Goal: Share content

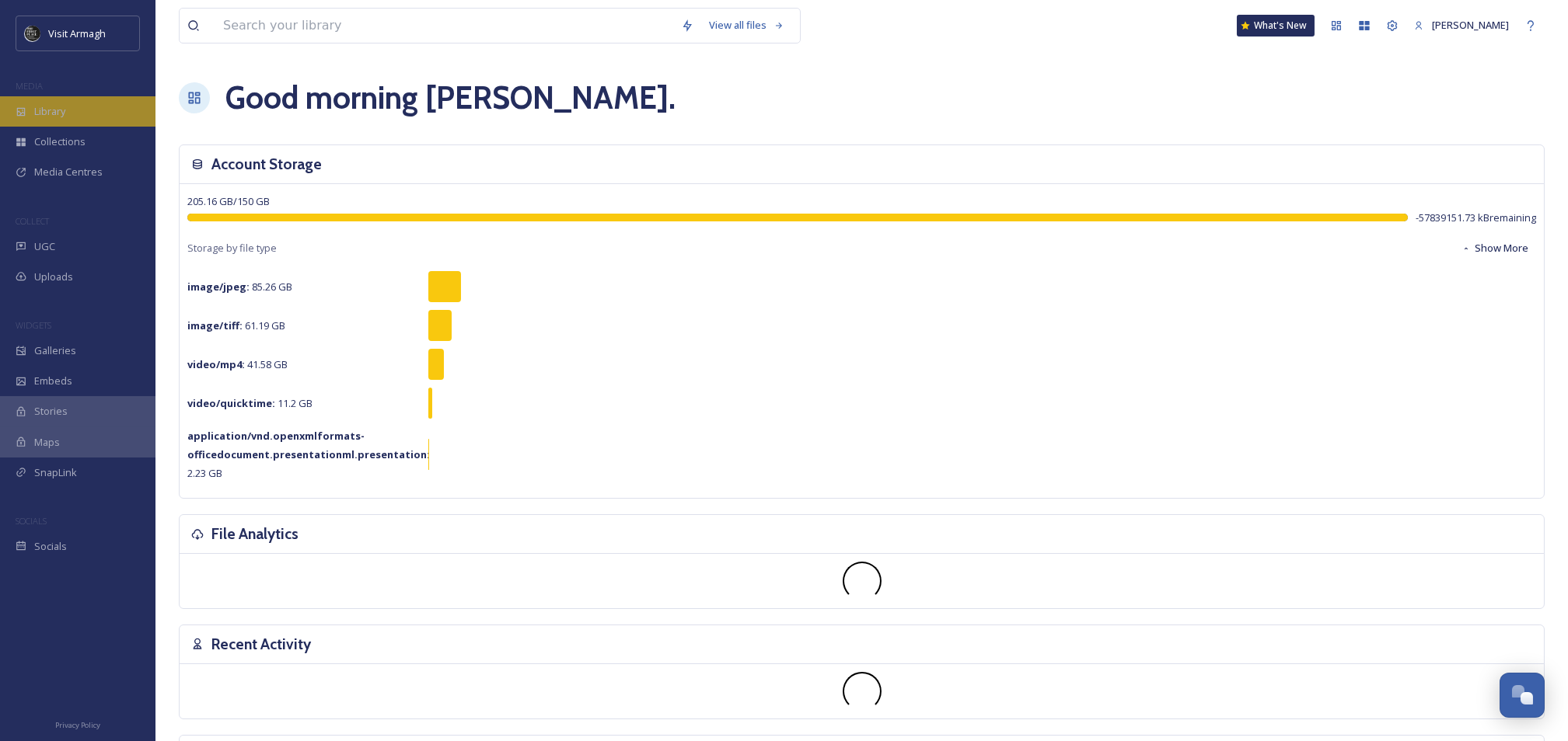
click at [48, 116] on span "Library" at bounding box center [50, 111] width 31 height 15
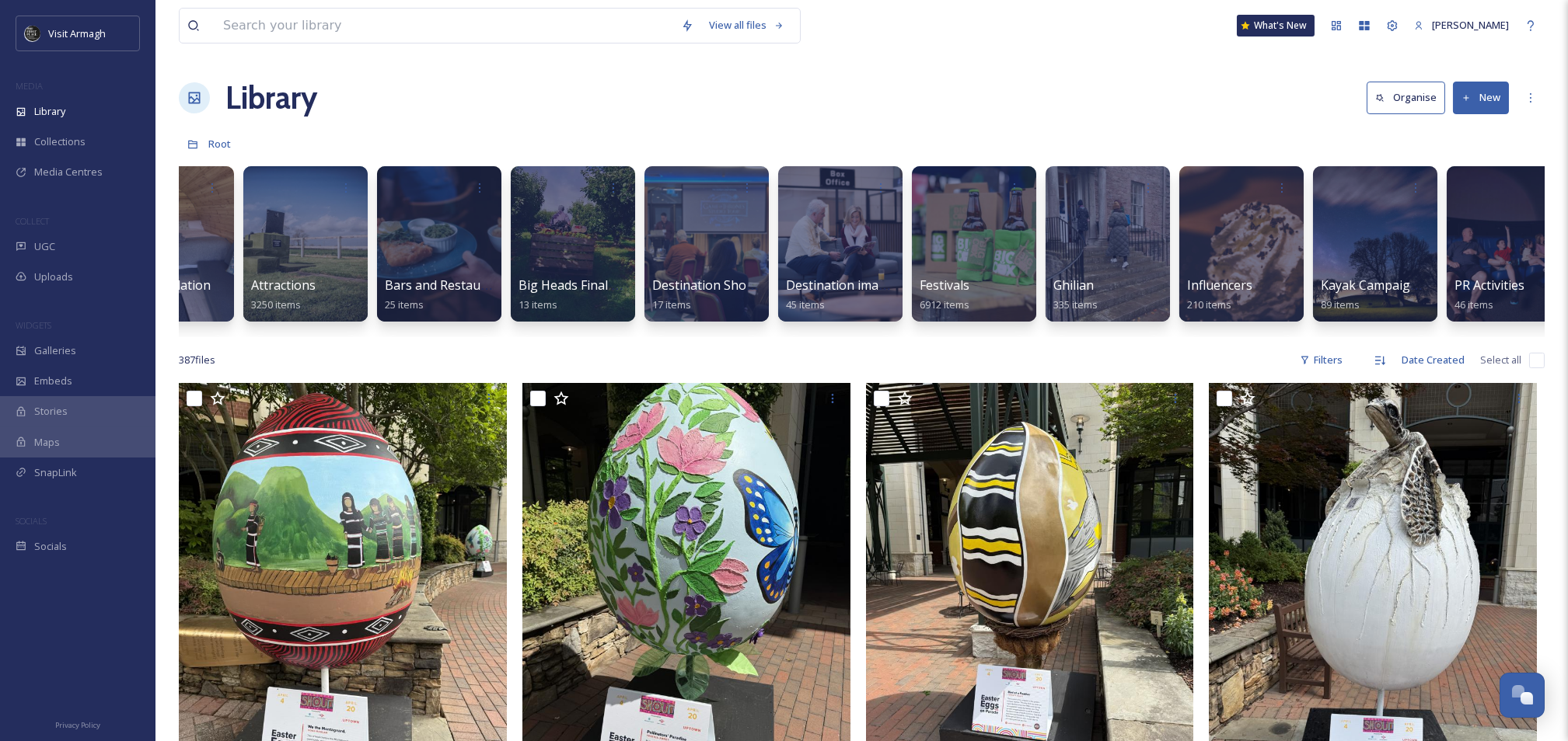
scroll to position [0, 256]
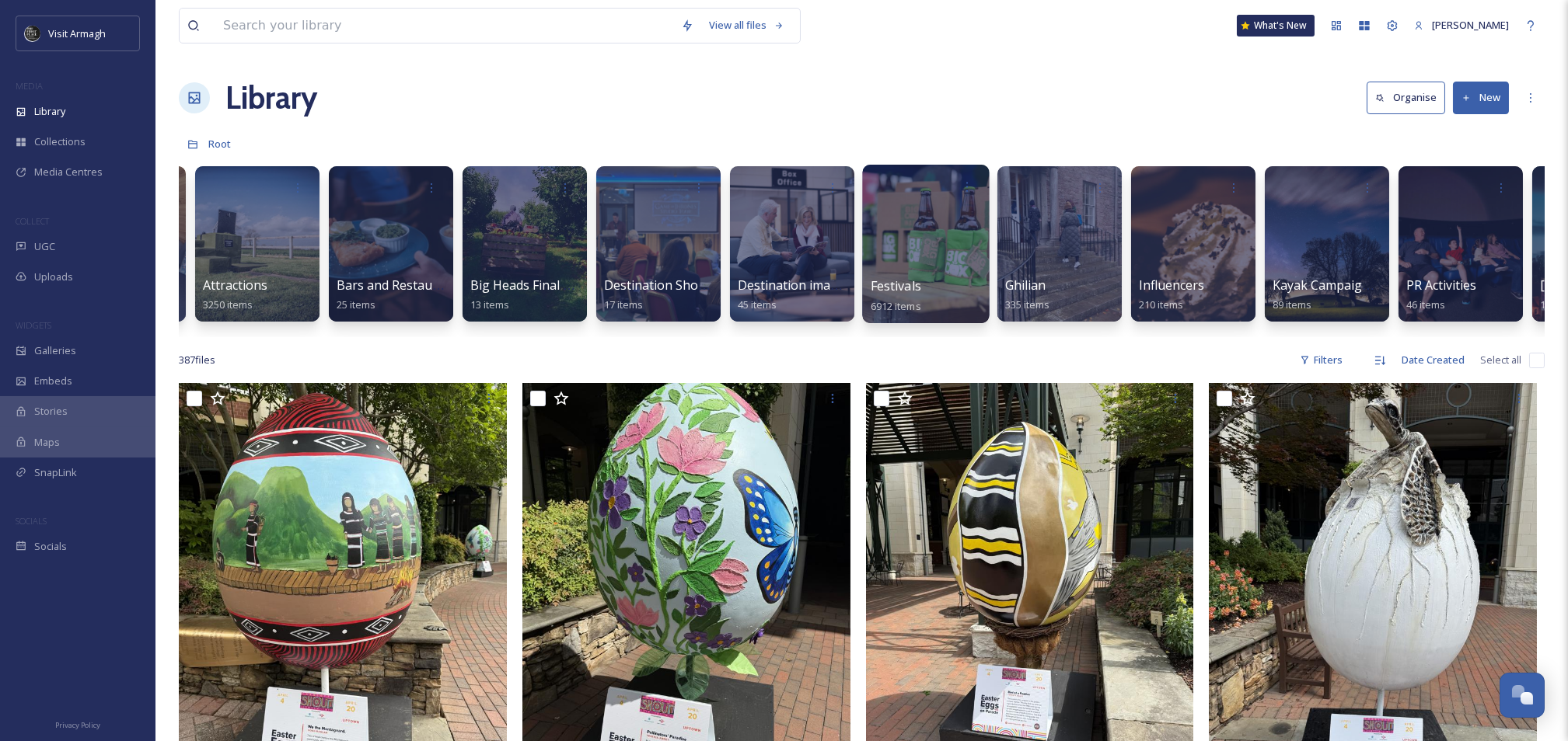
click at [900, 221] on div at bounding box center [925, 243] width 127 height 159
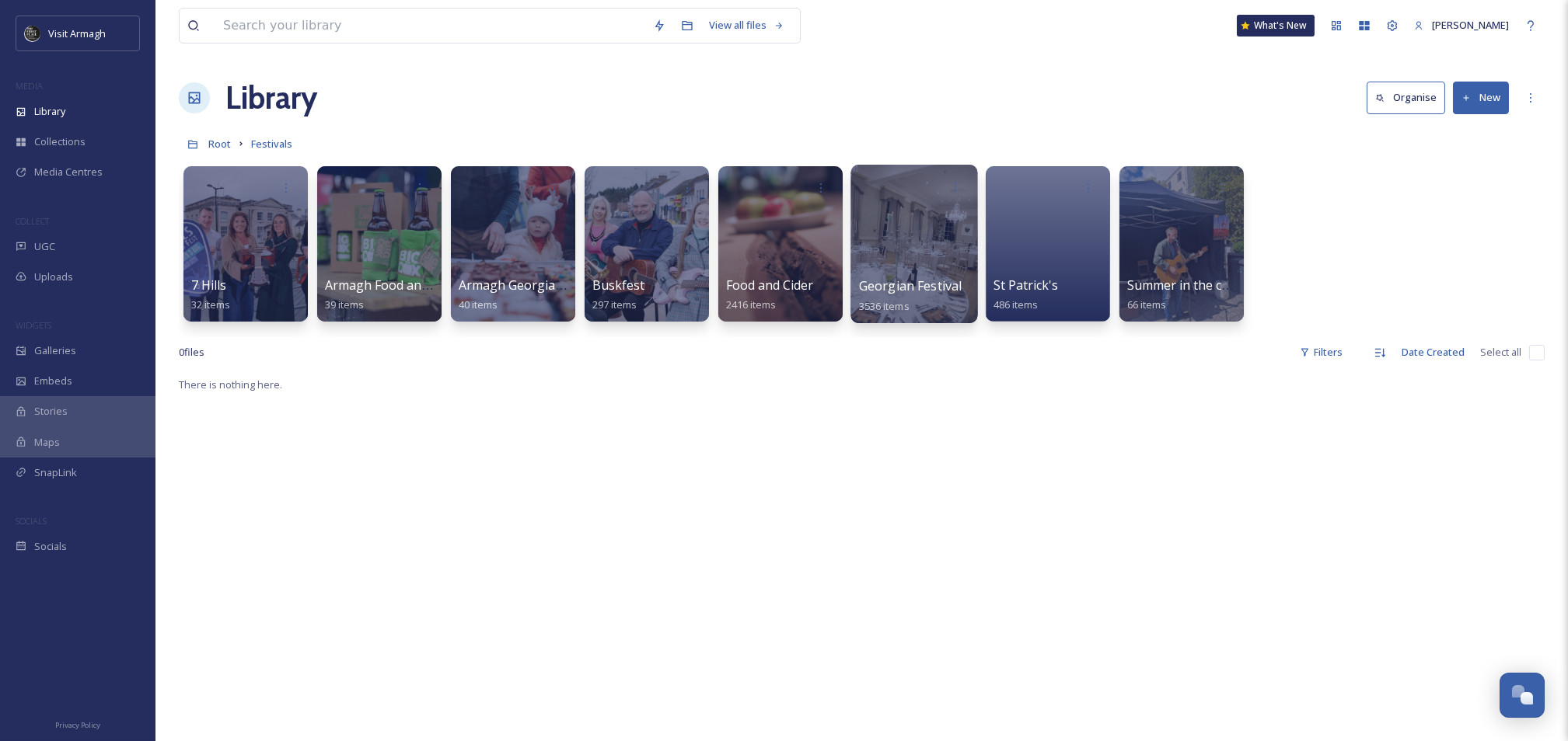
click at [924, 233] on div at bounding box center [914, 243] width 127 height 159
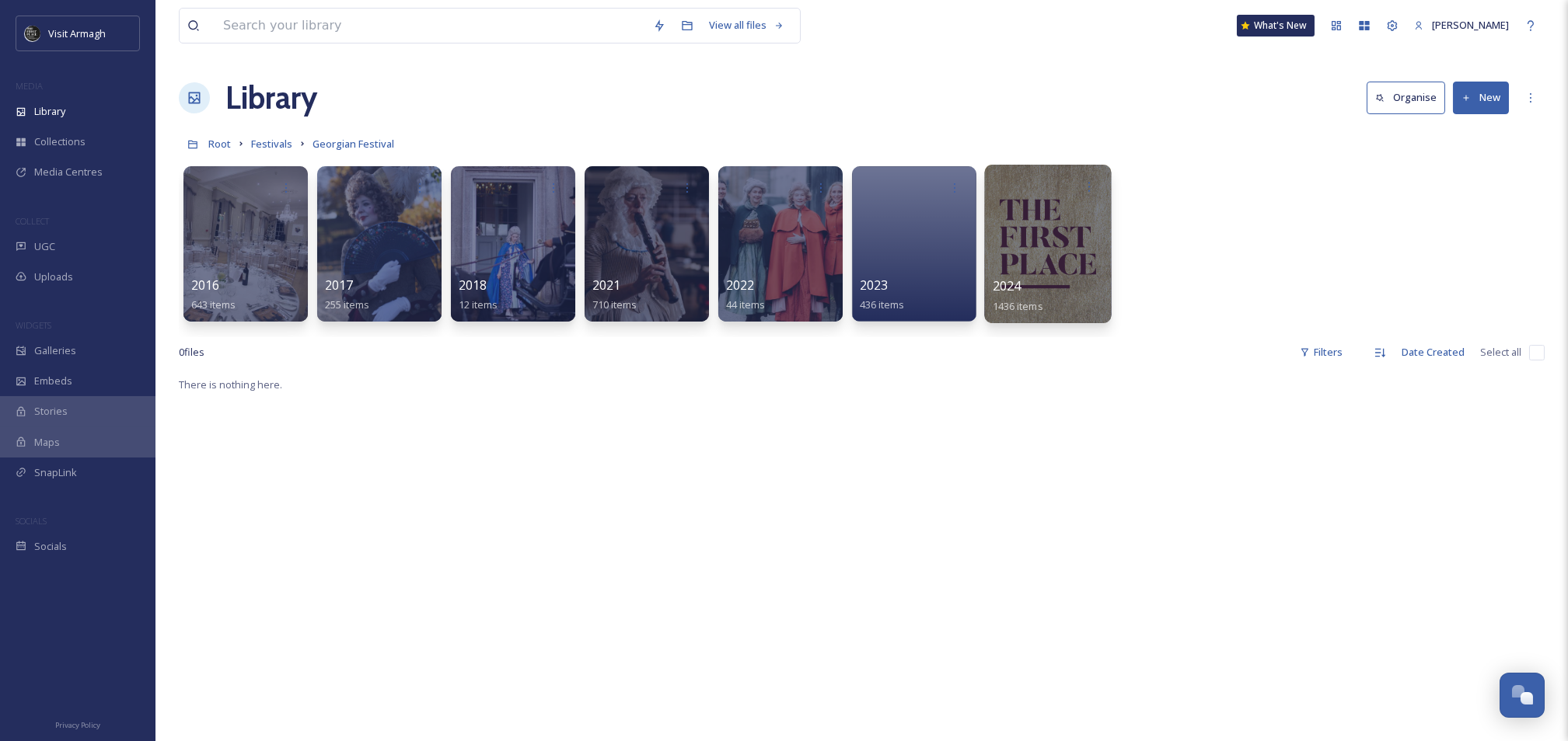
click at [1048, 203] on div at bounding box center [1047, 243] width 127 height 159
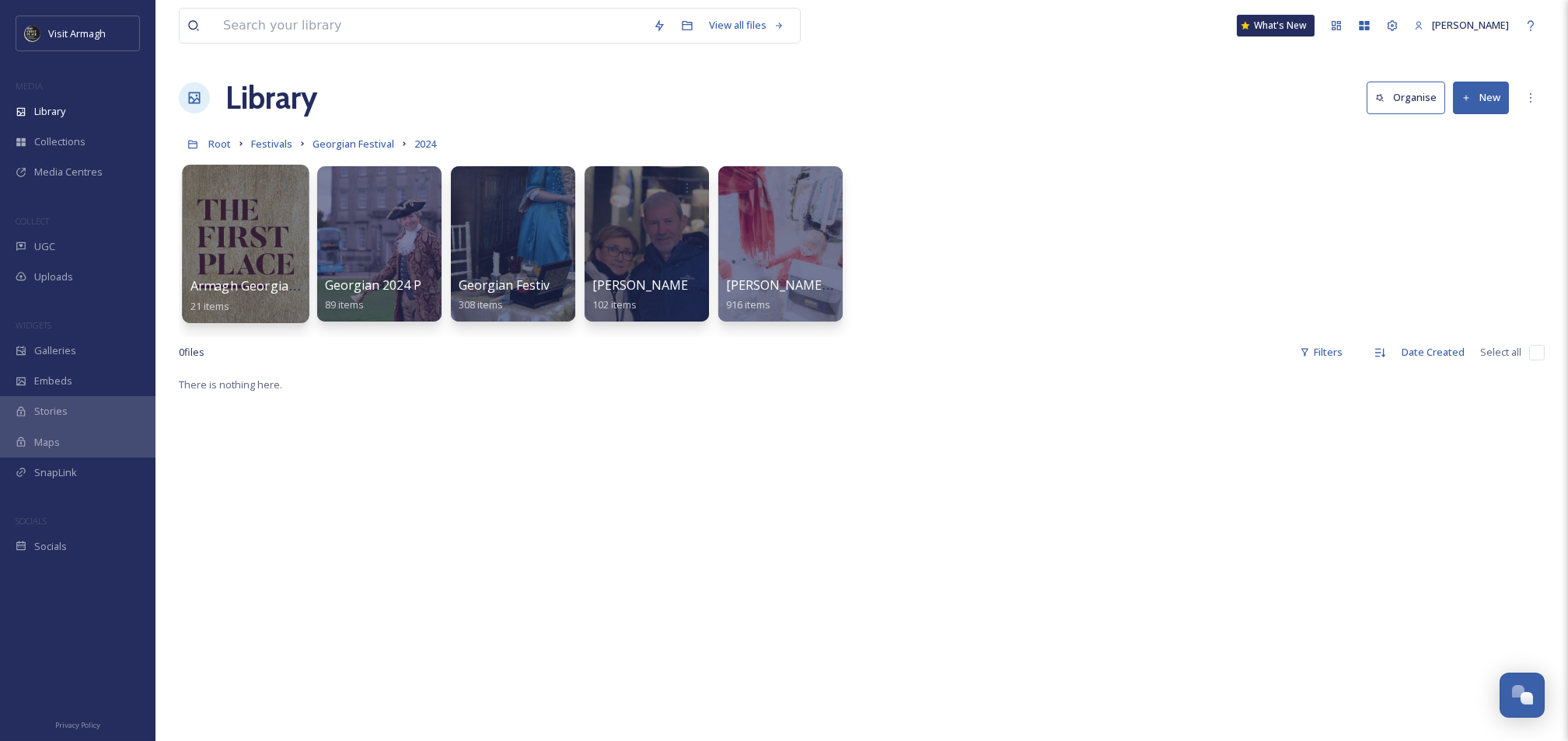
click at [251, 220] on div at bounding box center [246, 243] width 127 height 159
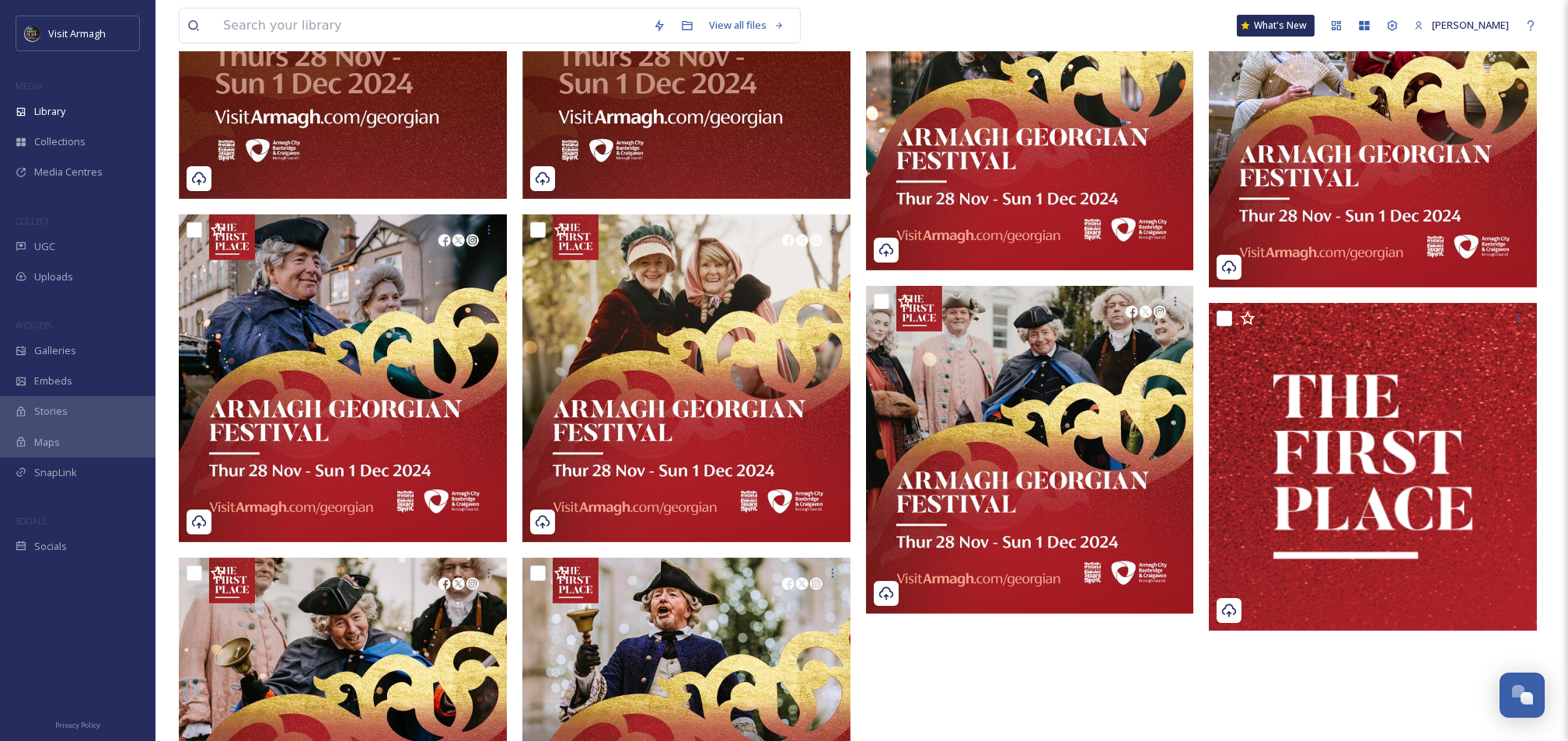
scroll to position [1789, 0]
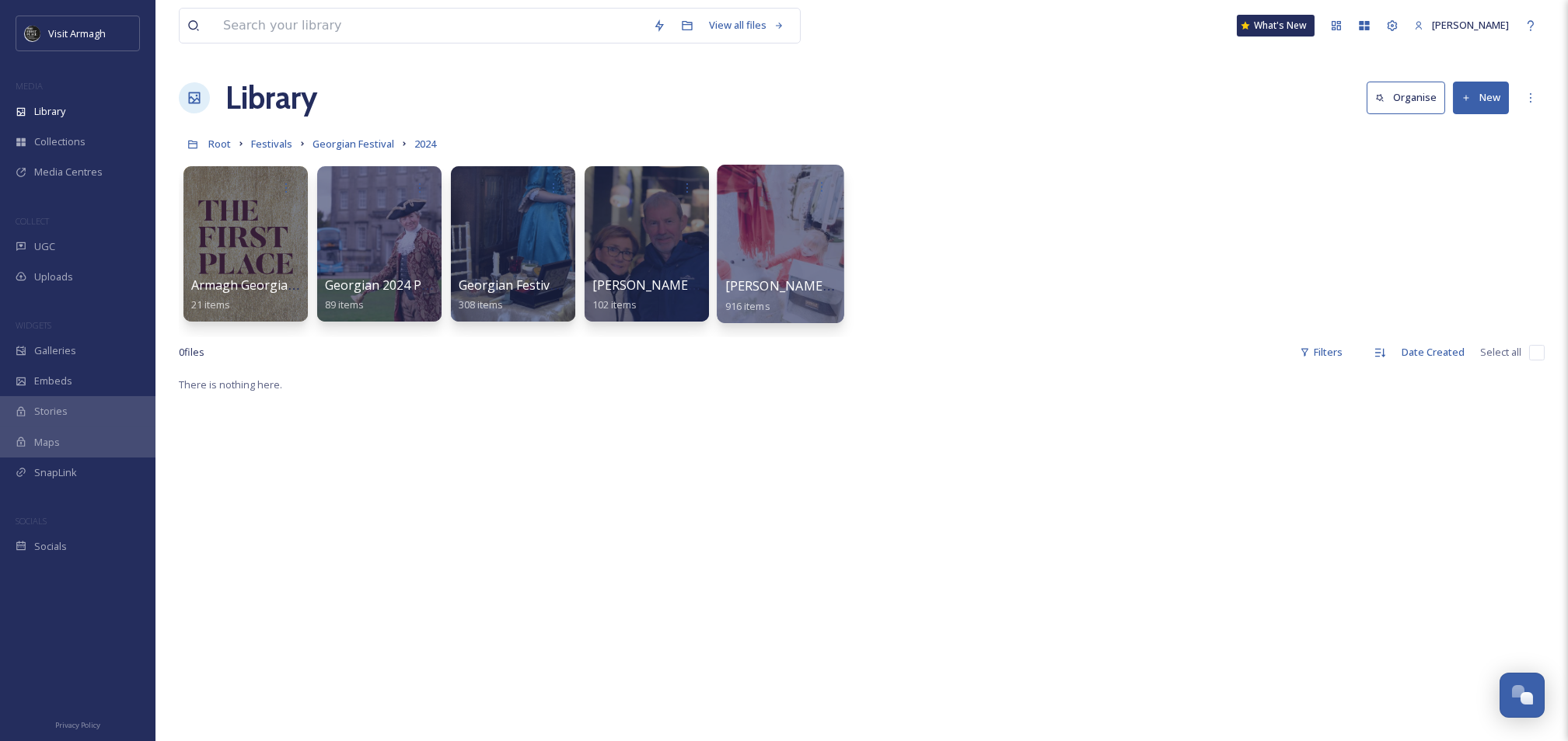
click at [762, 243] on div at bounding box center [780, 243] width 127 height 159
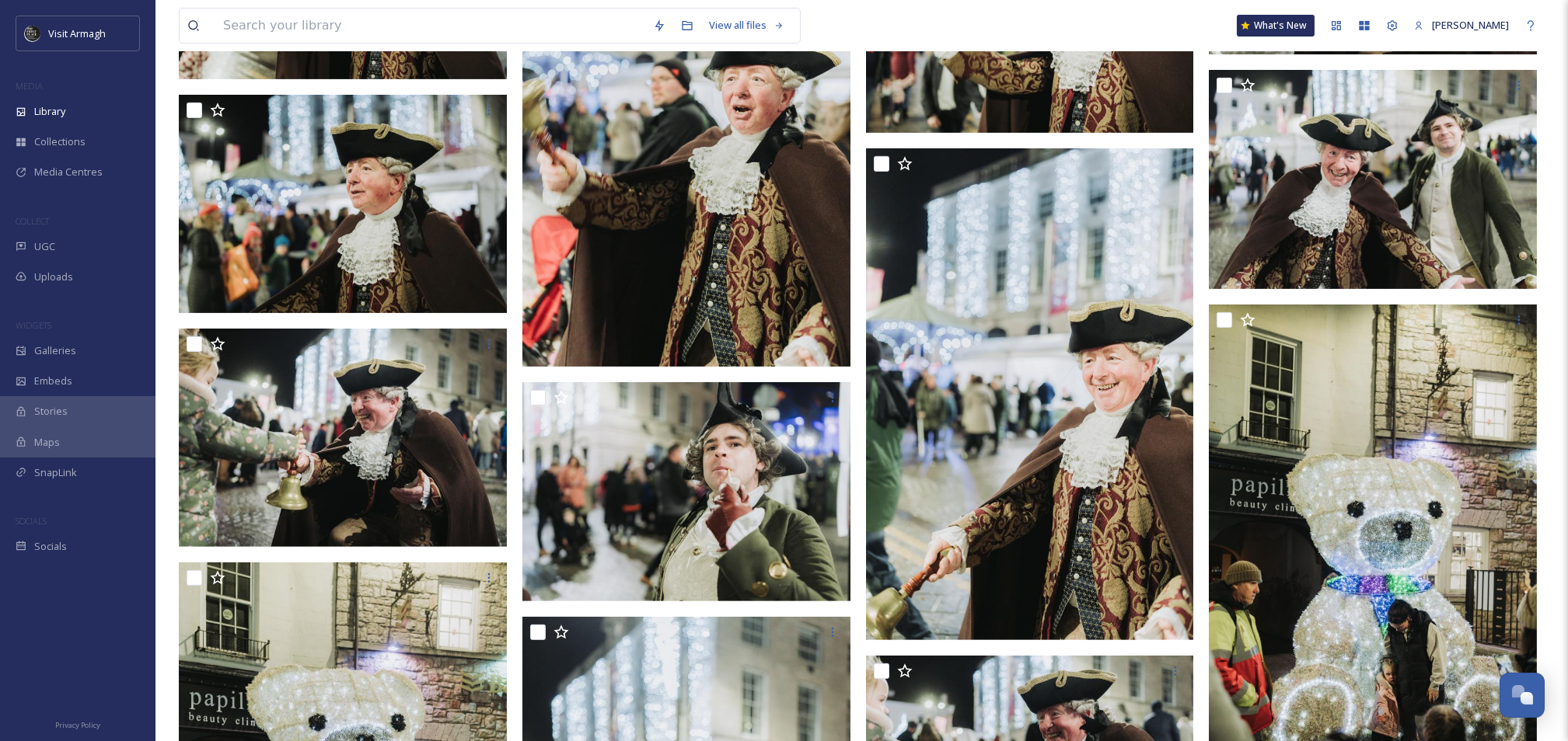
scroll to position [2486, 0]
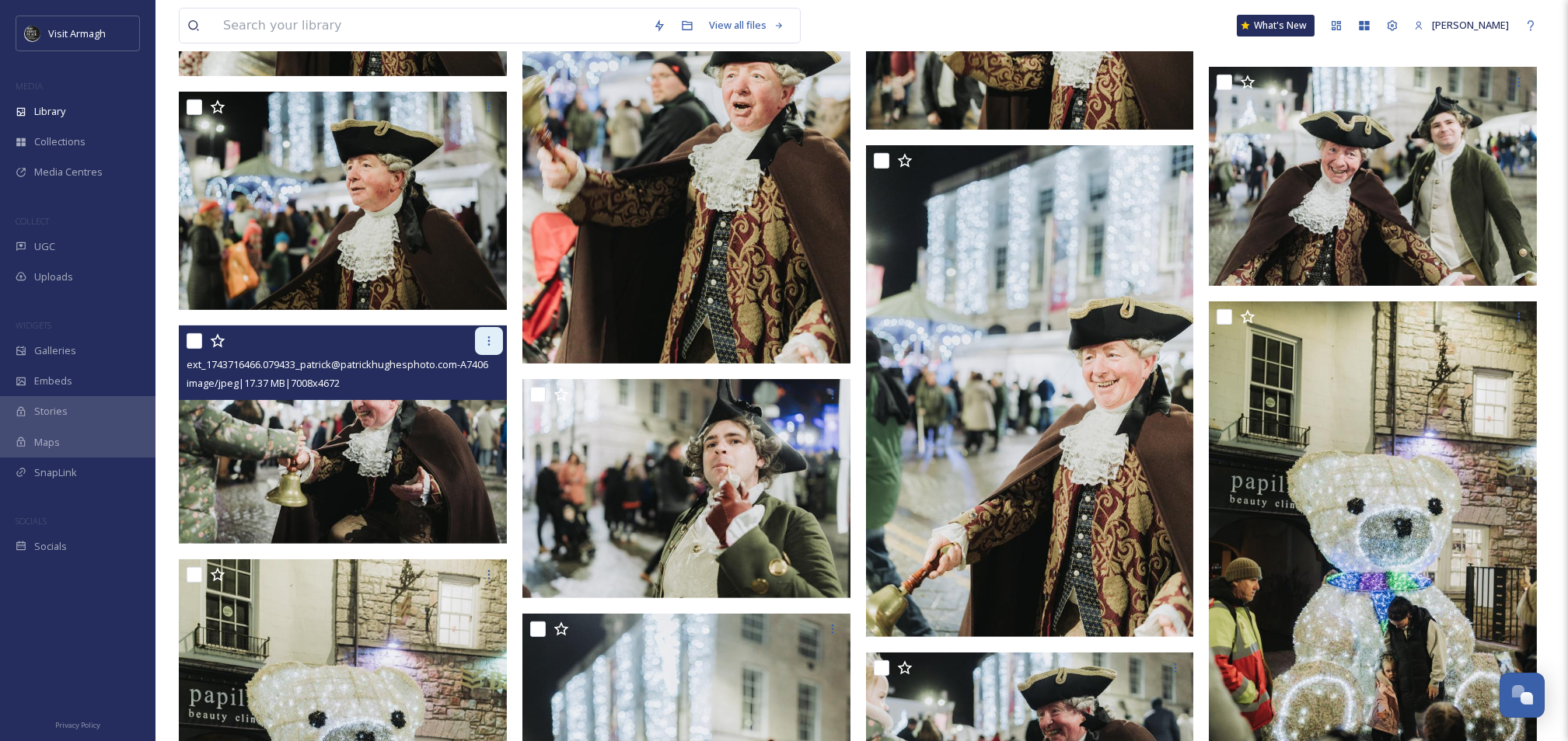
click at [487, 338] on icon at bounding box center [488, 341] width 12 height 12
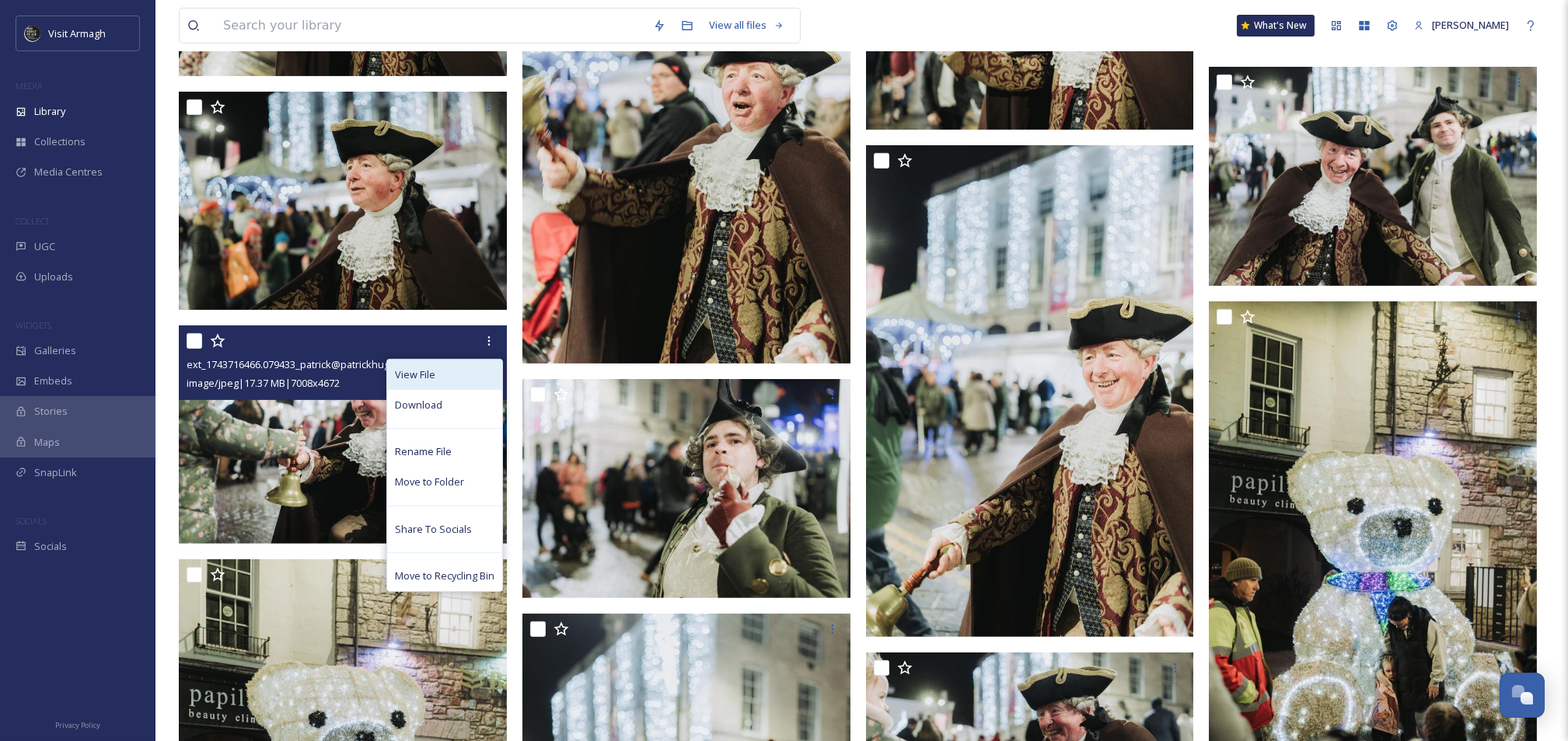
click at [423, 370] on span "View File" at bounding box center [415, 375] width 41 height 15
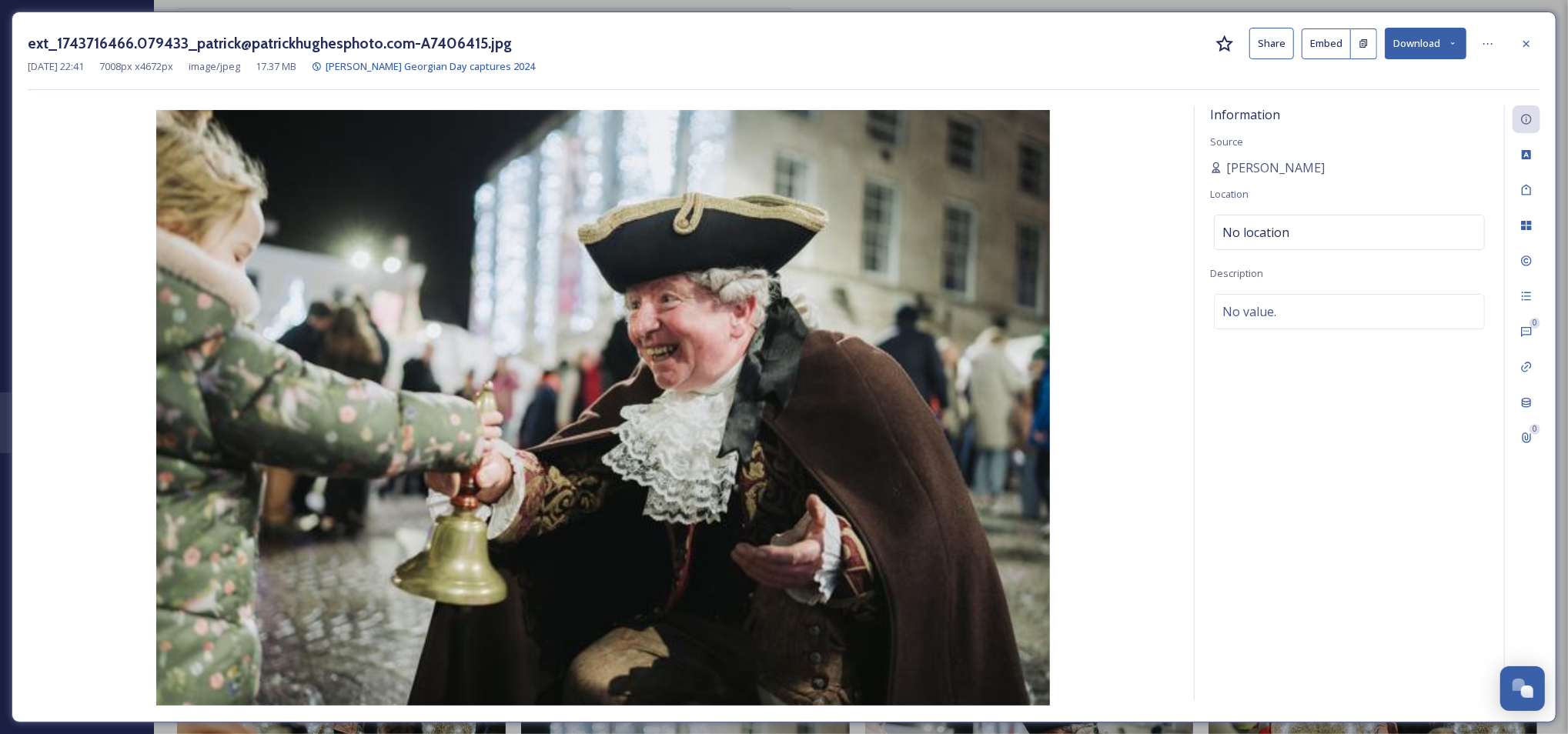
click at [1274, 34] on button "Share" at bounding box center [1271, 43] width 44 height 31
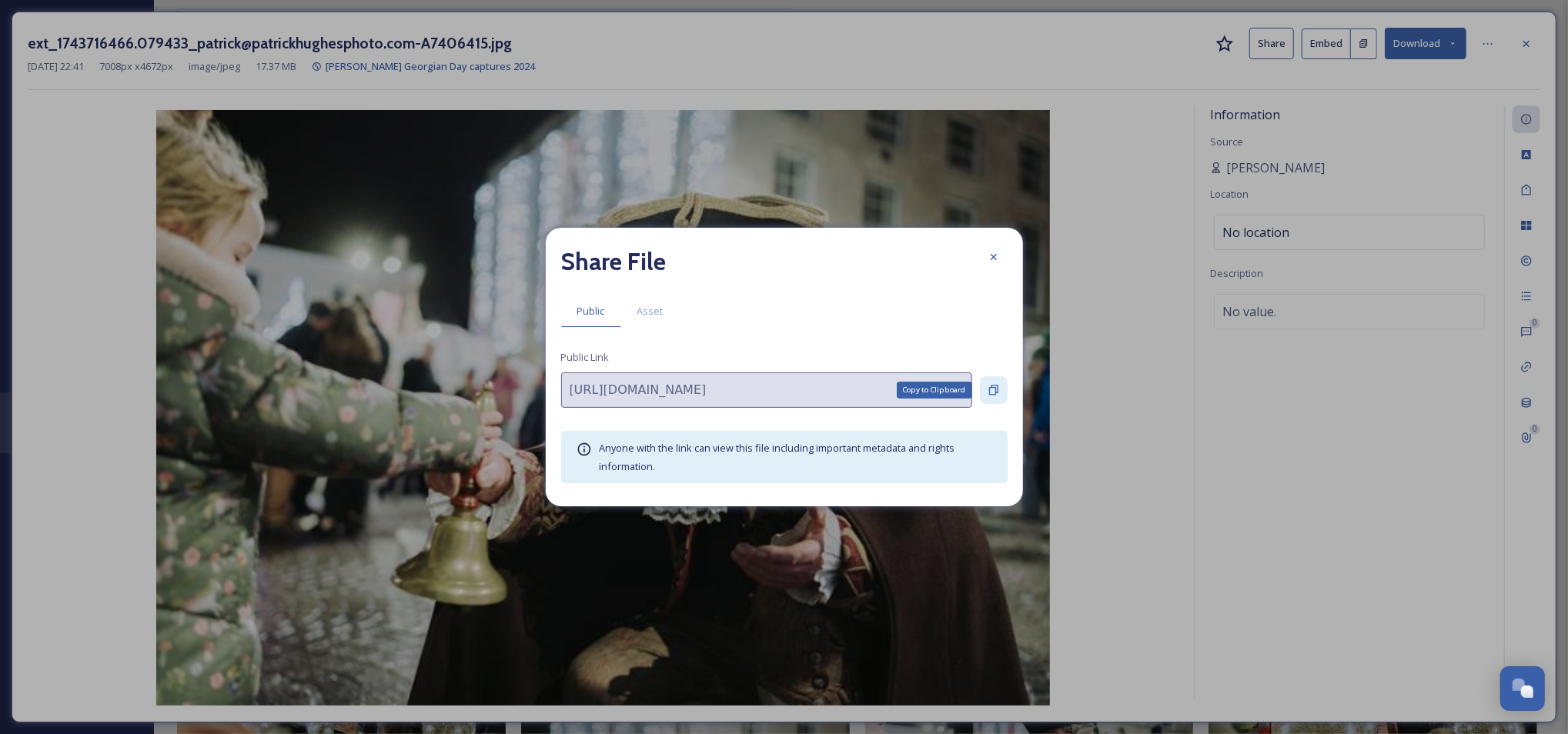
click at [993, 387] on icon at bounding box center [993, 390] width 12 height 12
click at [999, 267] on div at bounding box center [993, 257] width 27 height 27
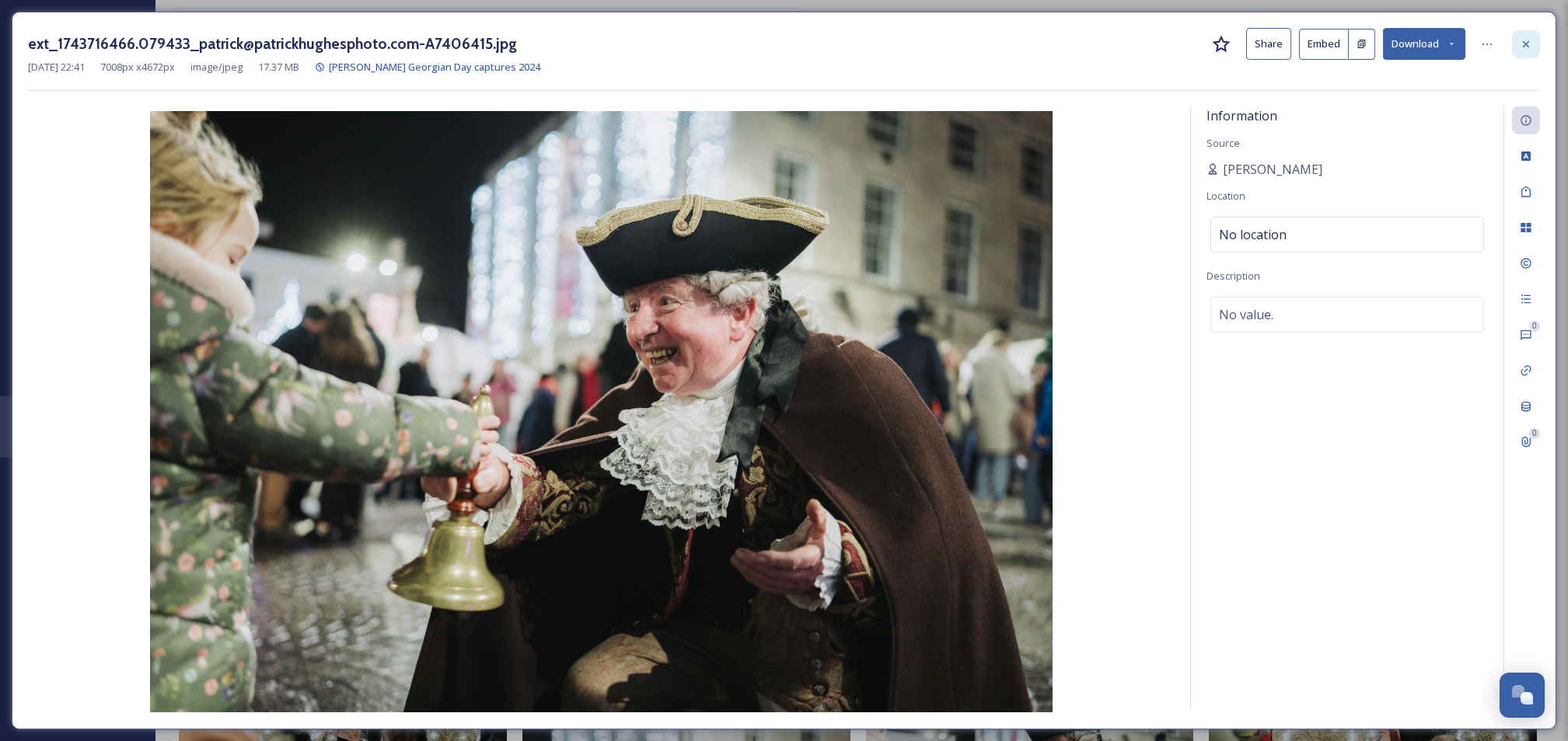
click at [1539, 41] on div at bounding box center [1526, 44] width 28 height 28
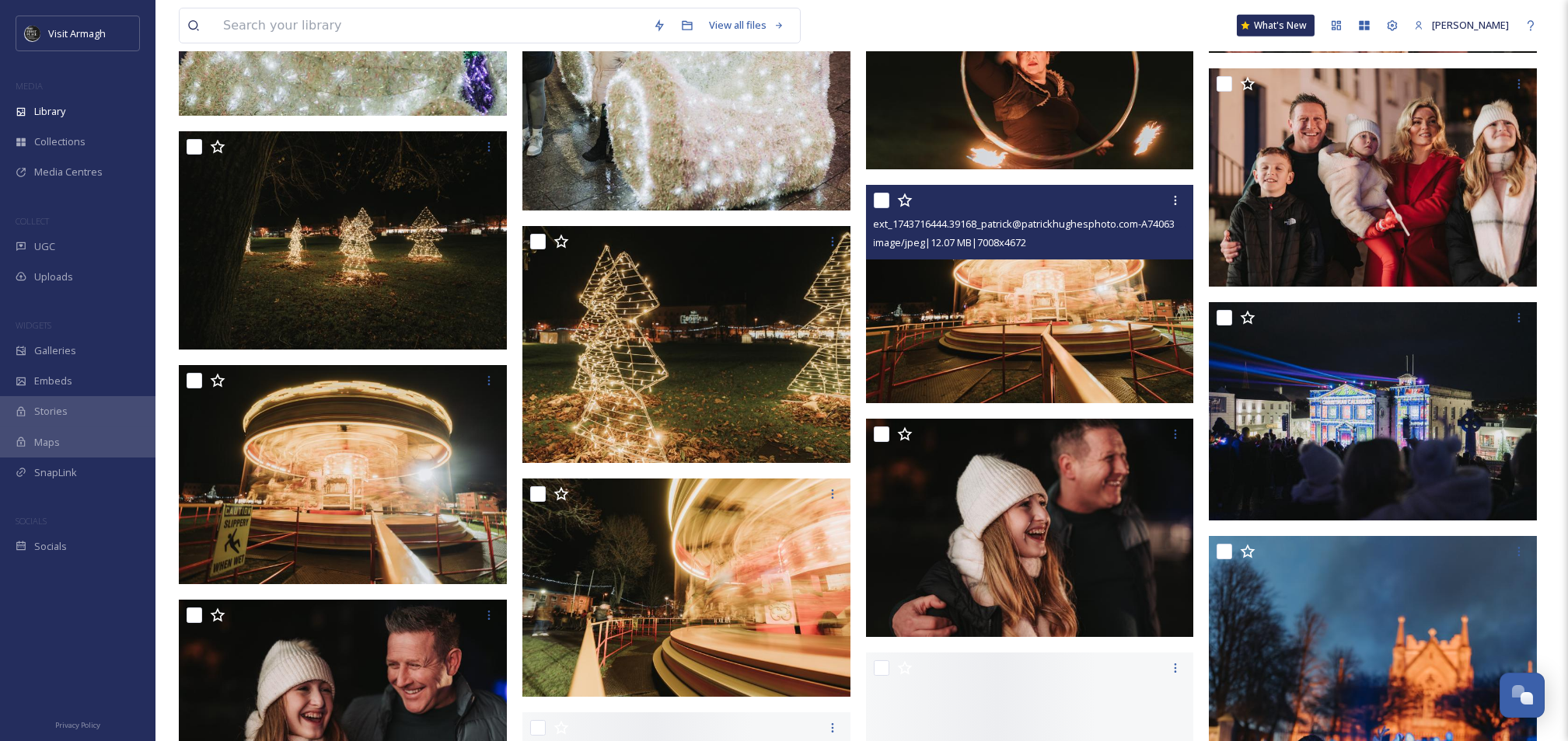
scroll to position [3936, 0]
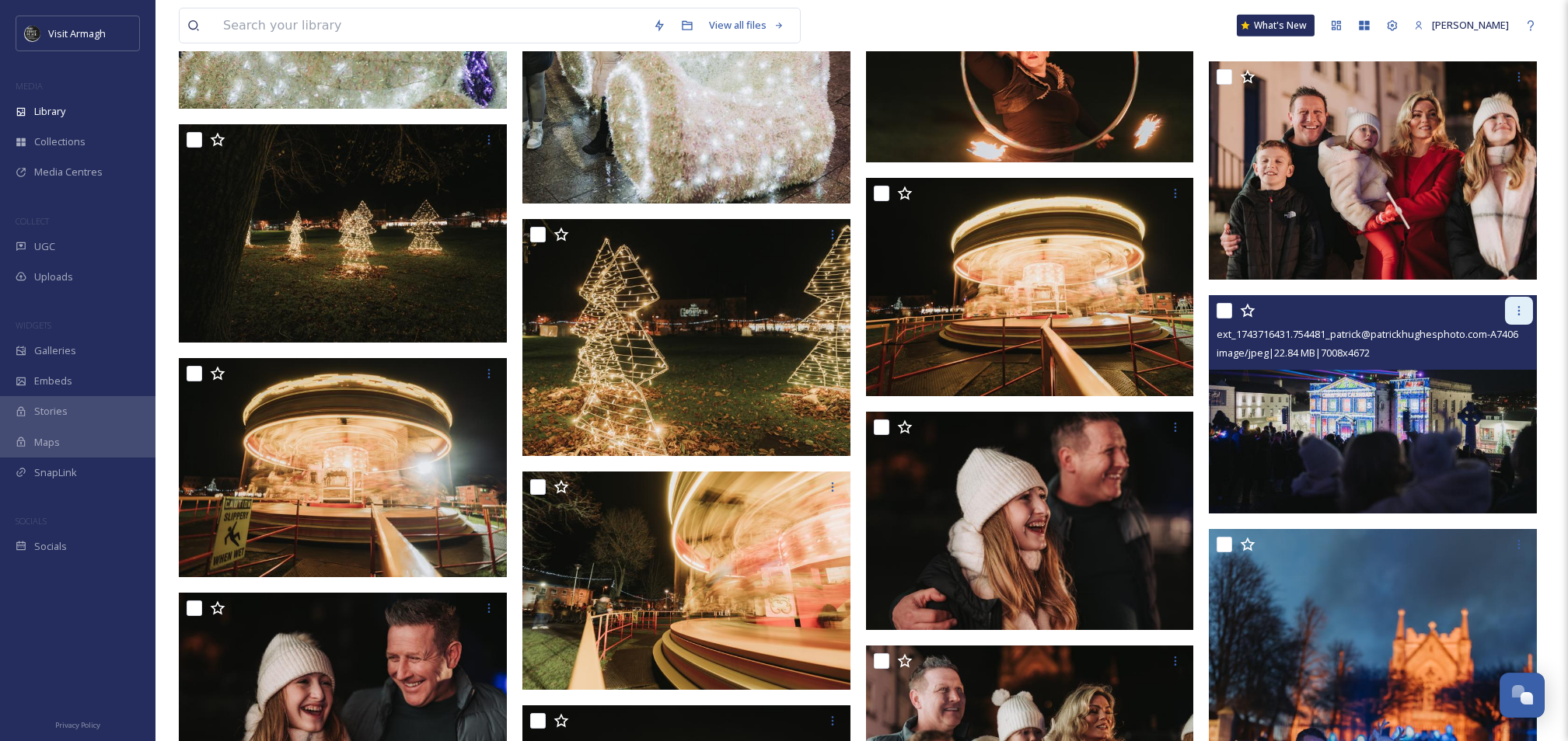
click at [1521, 315] on icon at bounding box center [1518, 310] width 12 height 12
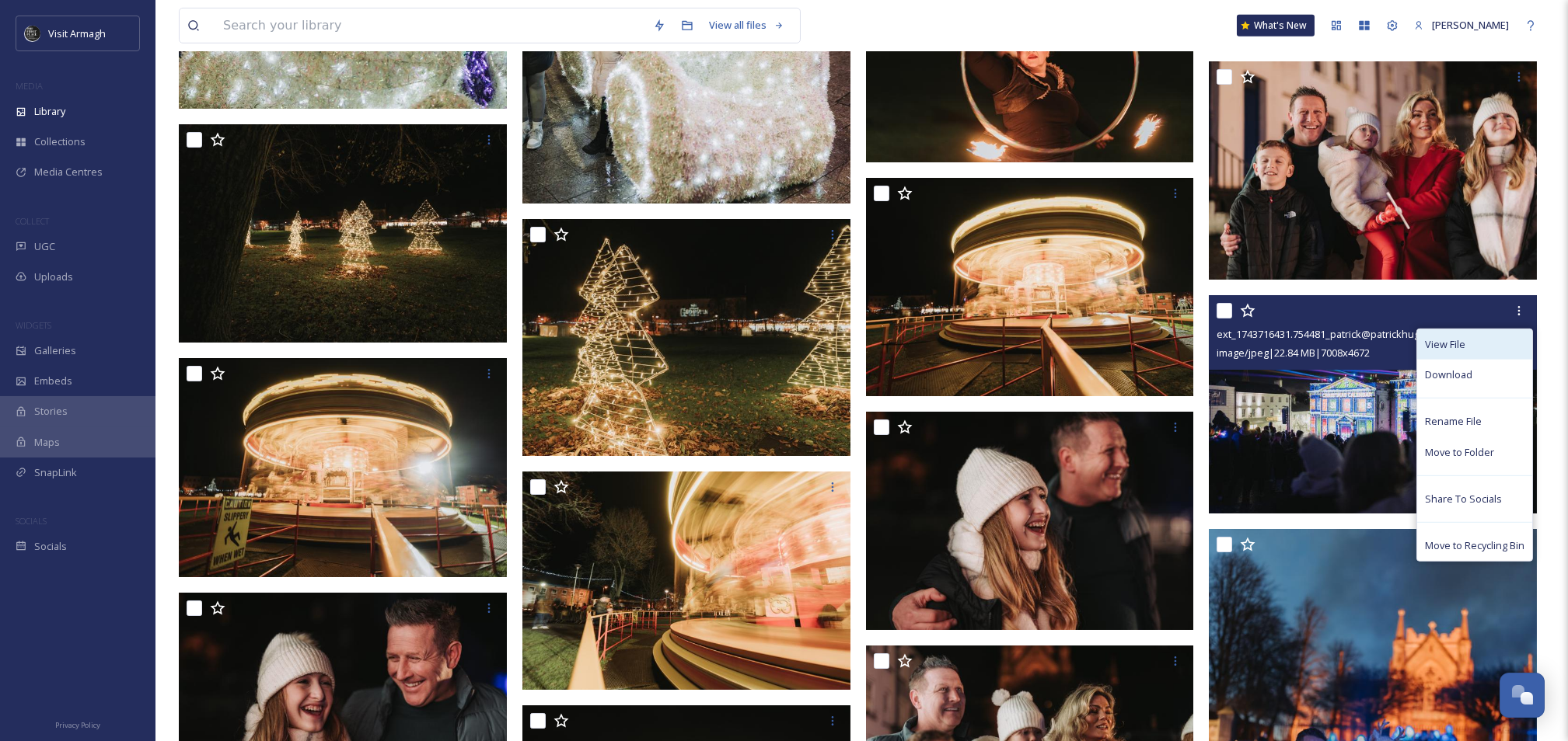
click at [1461, 349] on span "View File" at bounding box center [1445, 345] width 41 height 15
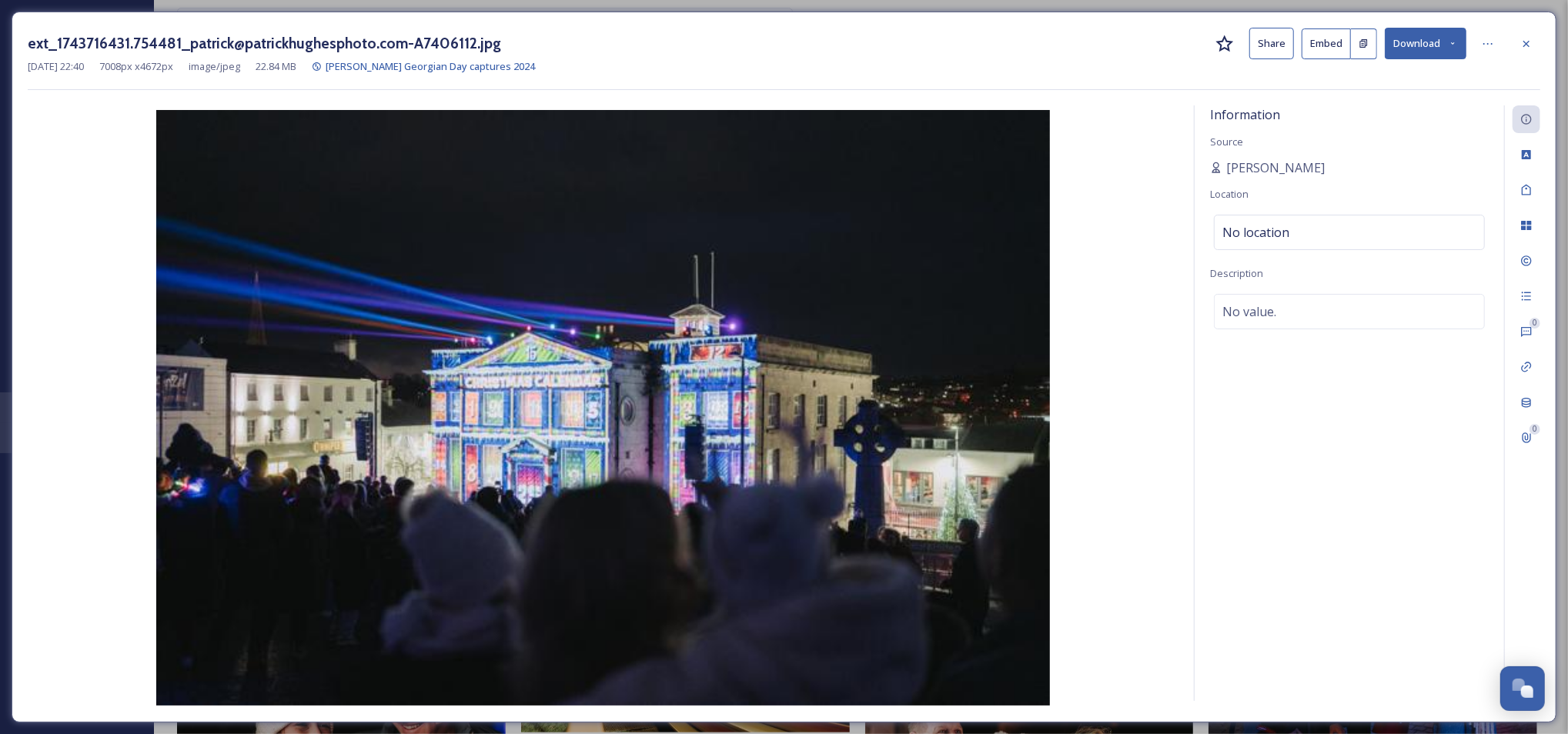
click at [1267, 47] on button "Share" at bounding box center [1271, 43] width 44 height 31
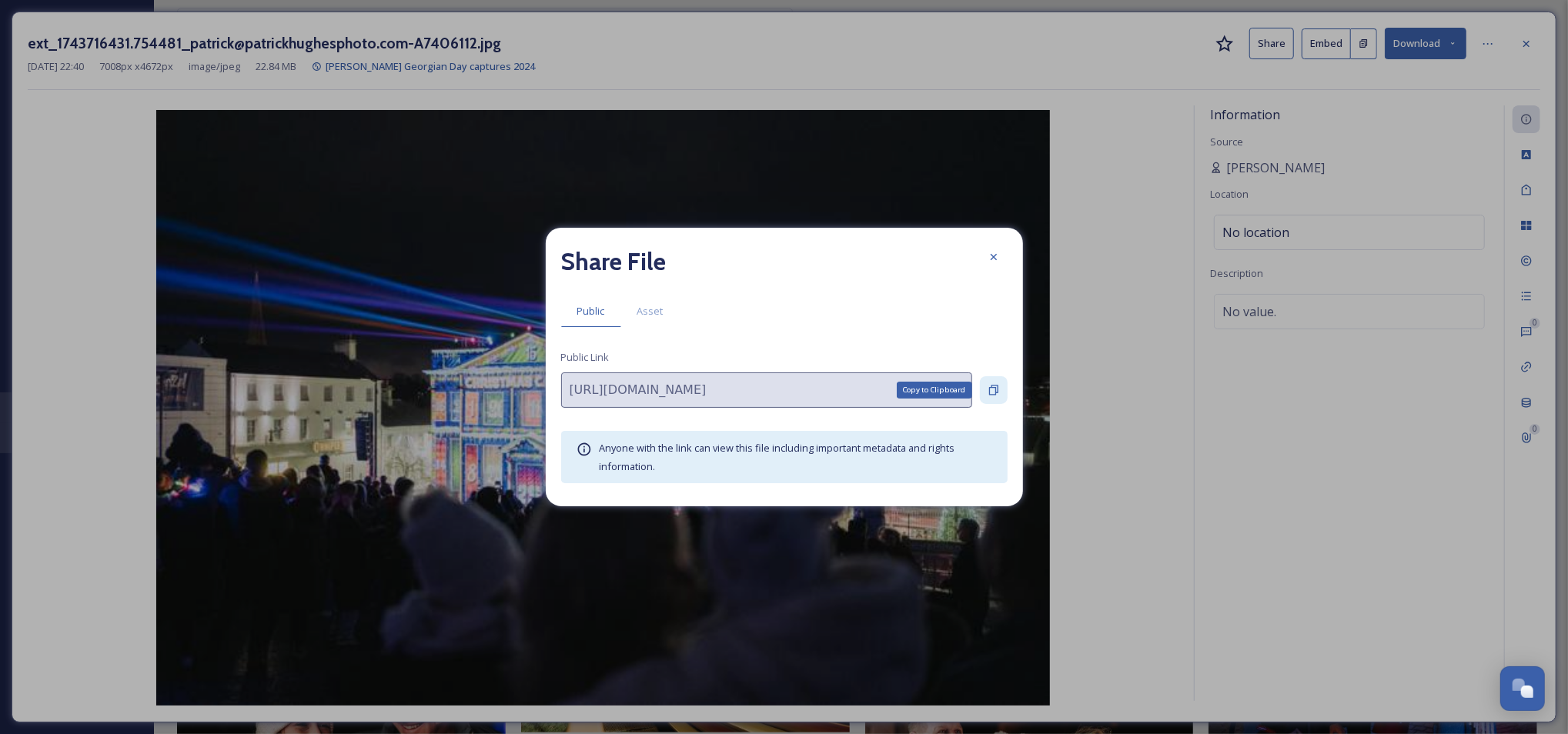
click at [995, 388] on icon at bounding box center [993, 391] width 9 height 10
click at [1002, 255] on div at bounding box center [993, 257] width 27 height 27
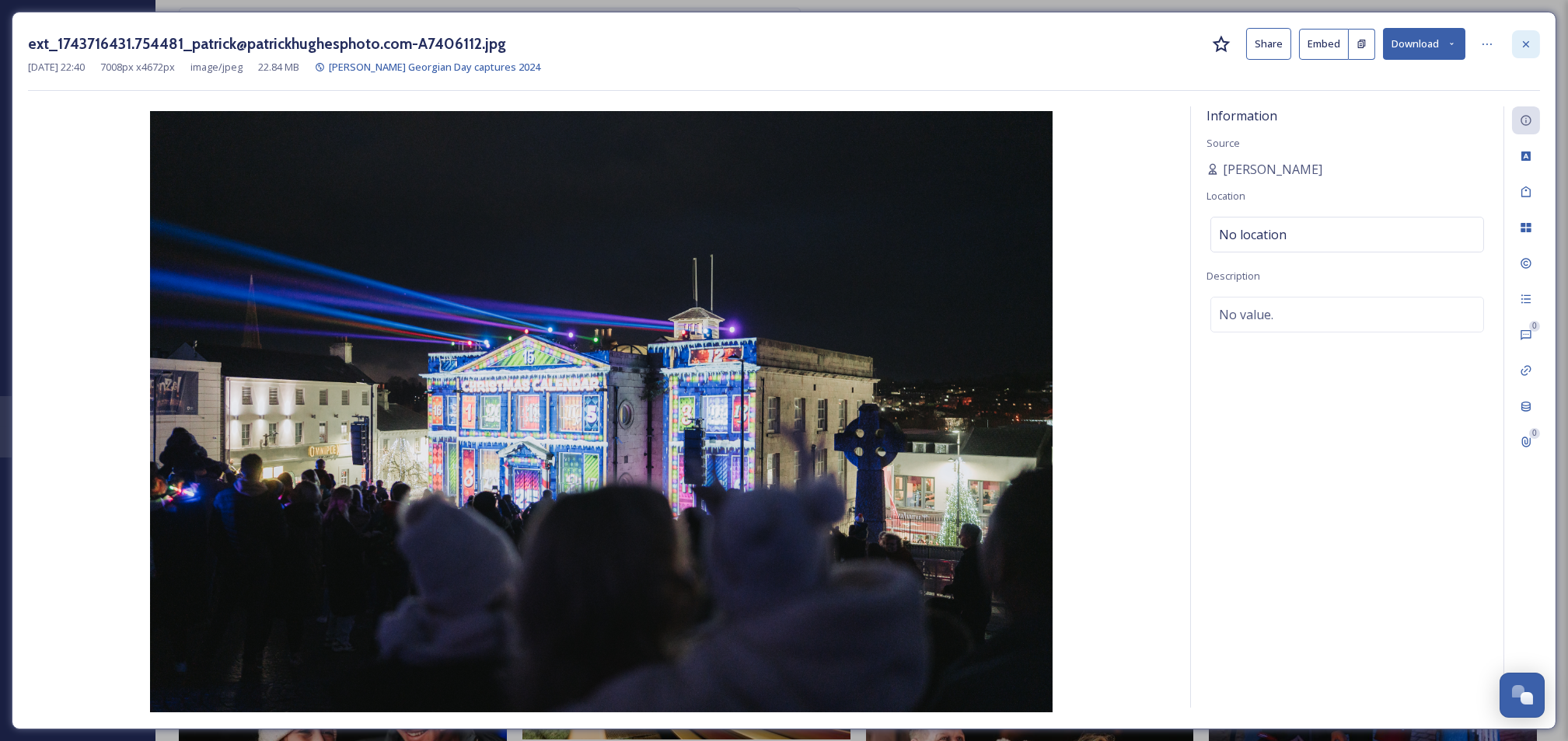
click at [1531, 41] on icon at bounding box center [1525, 44] width 12 height 12
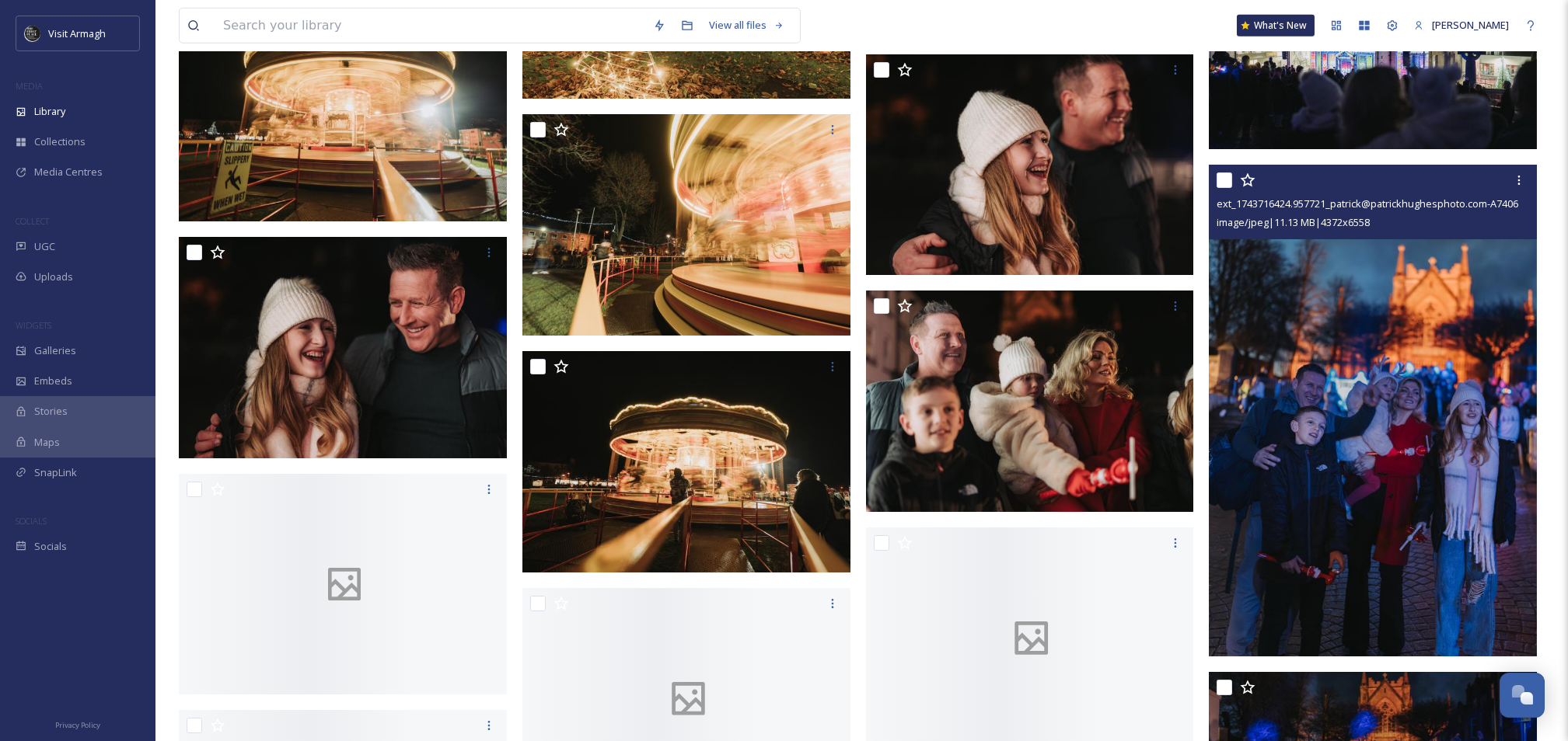
scroll to position [4351, 0]
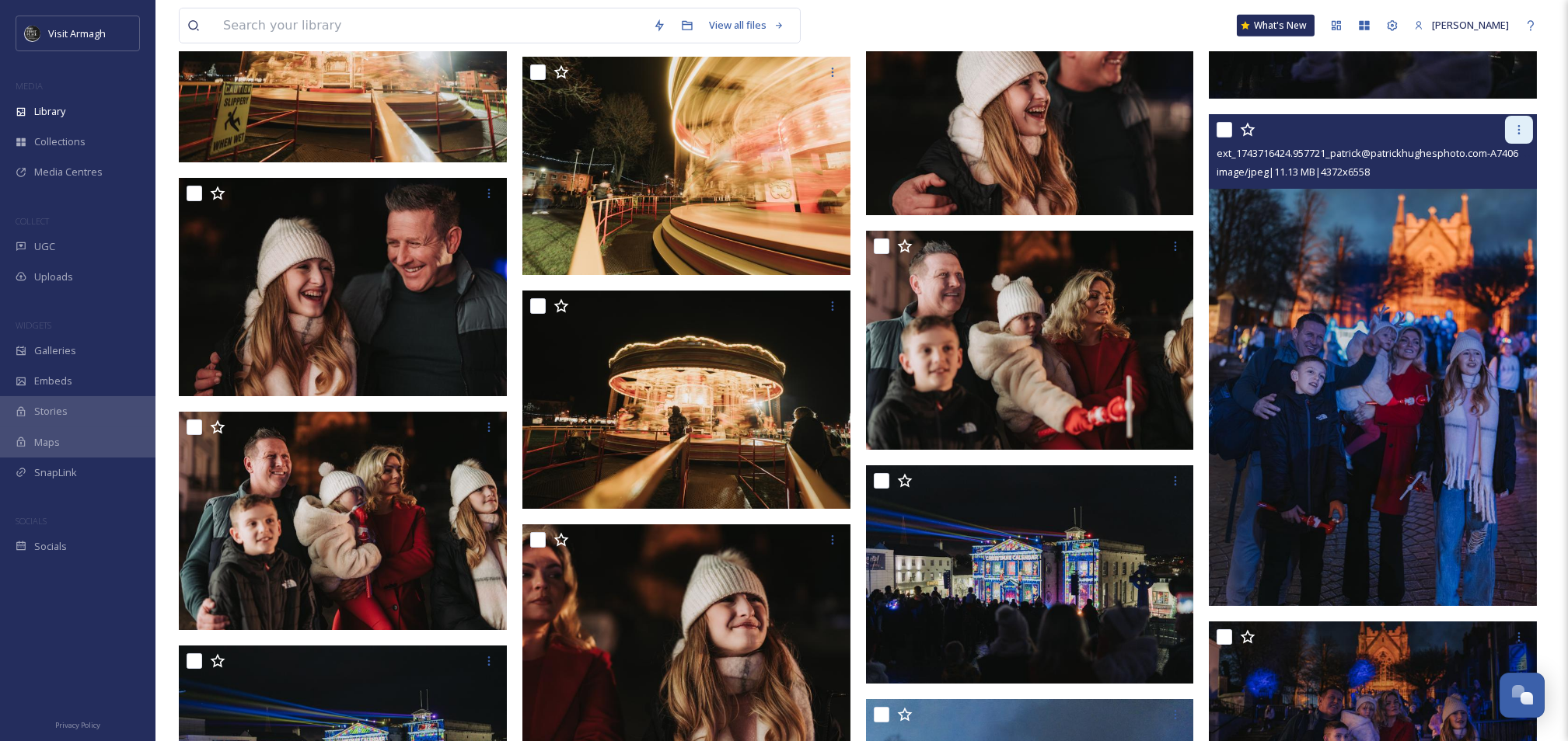
click at [1518, 139] on div at bounding box center [1518, 129] width 28 height 28
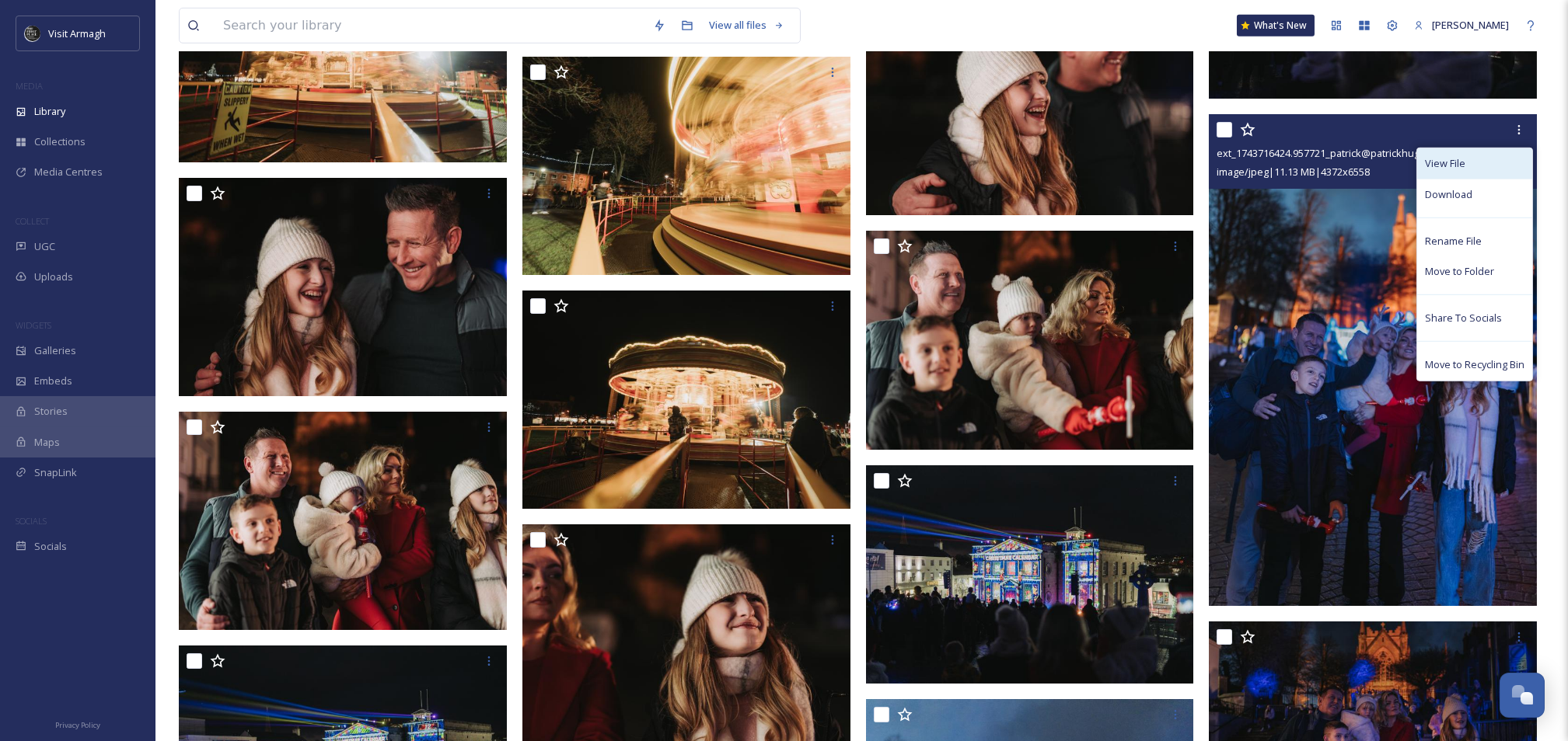
click at [1463, 159] on span "View File" at bounding box center [1445, 163] width 41 height 15
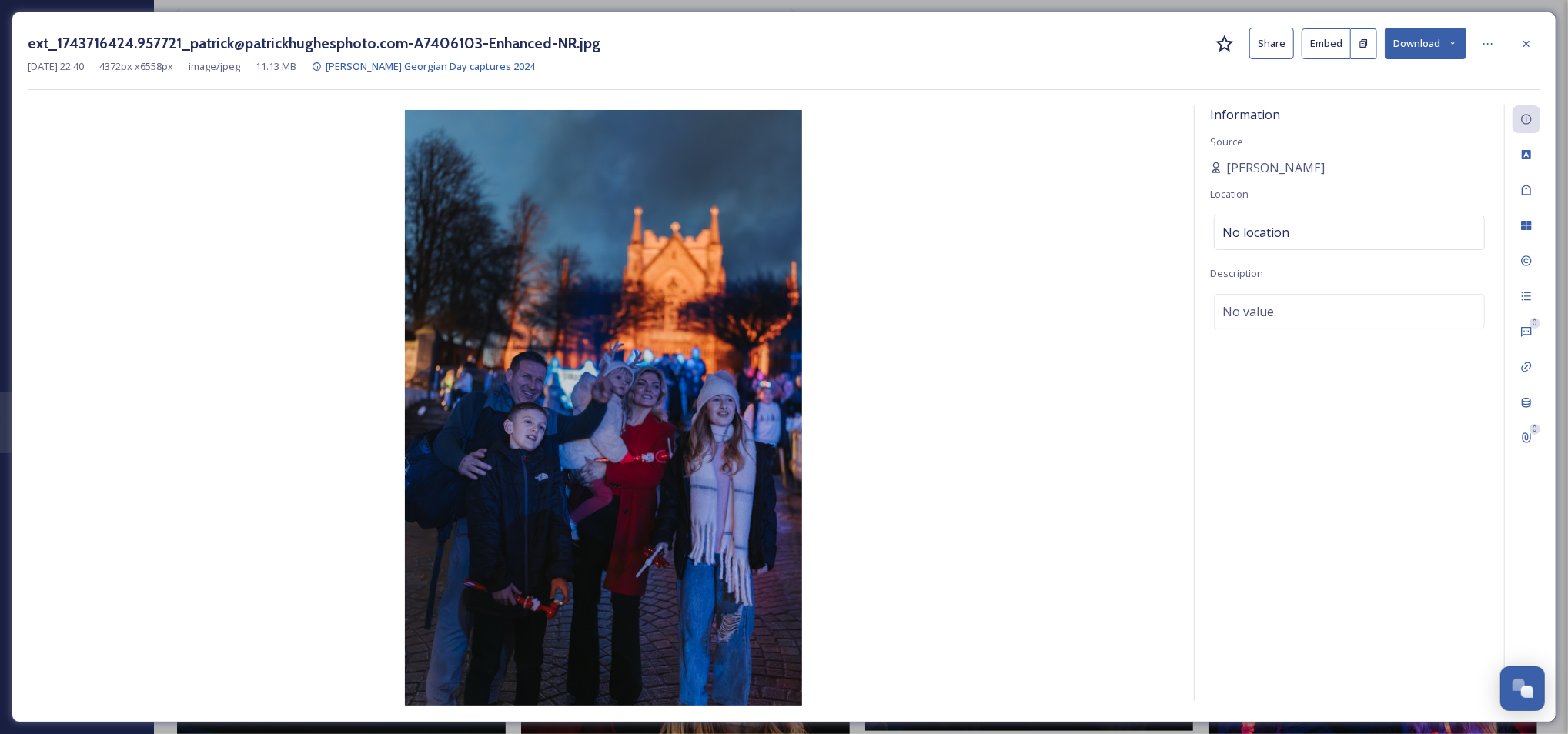
click at [1278, 37] on button "Share" at bounding box center [1271, 43] width 44 height 31
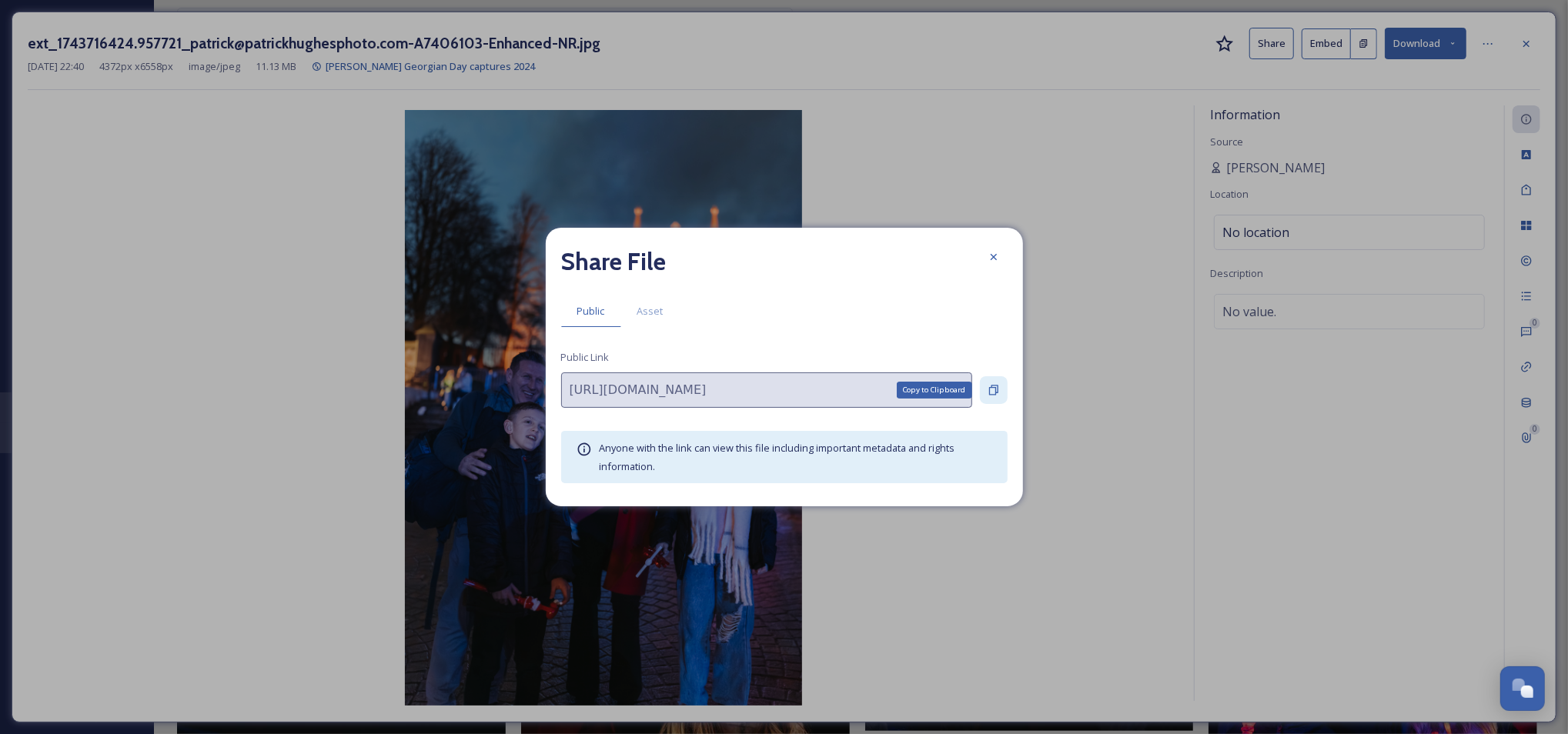
click at [996, 389] on icon at bounding box center [993, 390] width 12 height 12
click at [996, 264] on div at bounding box center [993, 257] width 27 height 27
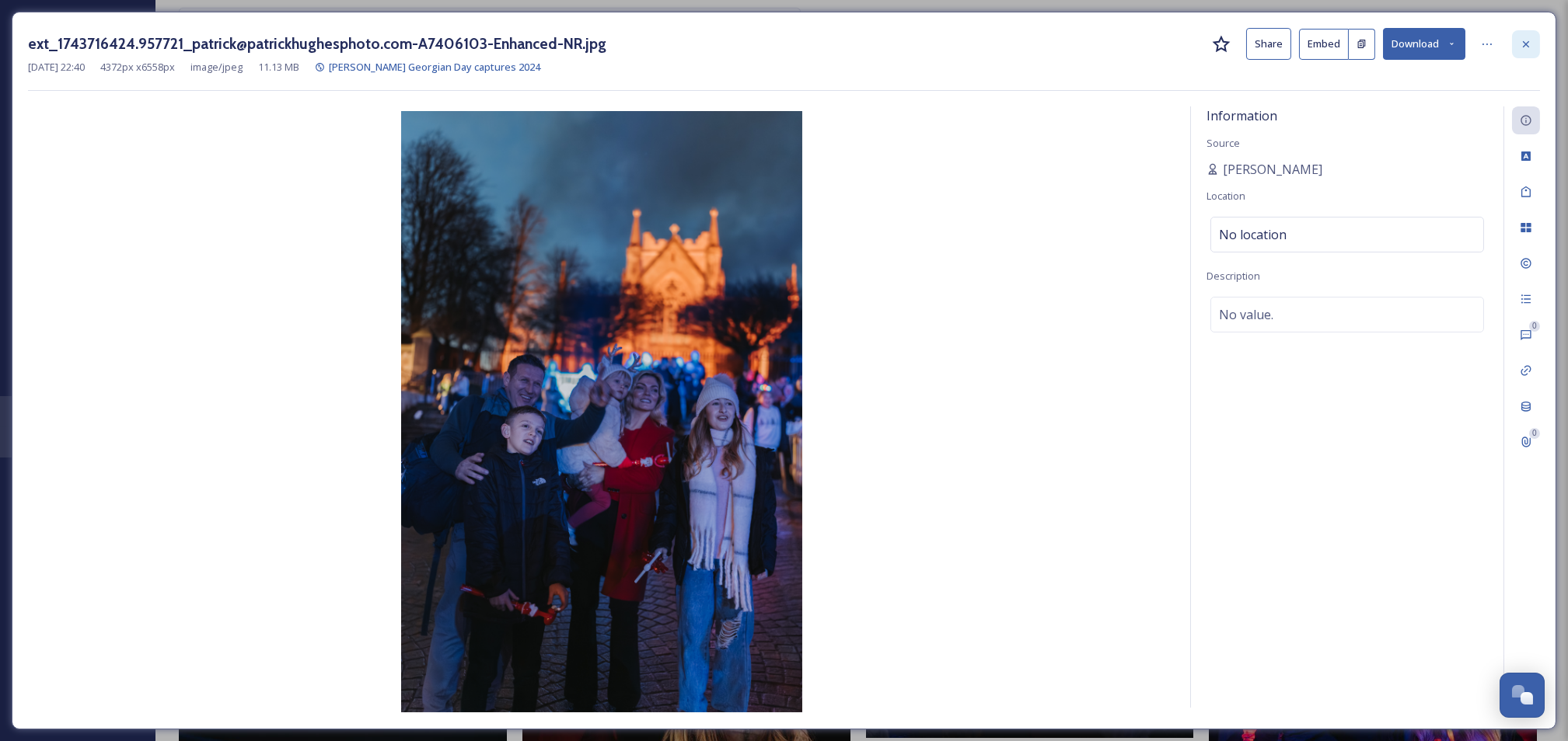
click at [1528, 43] on icon at bounding box center [1525, 44] width 12 height 12
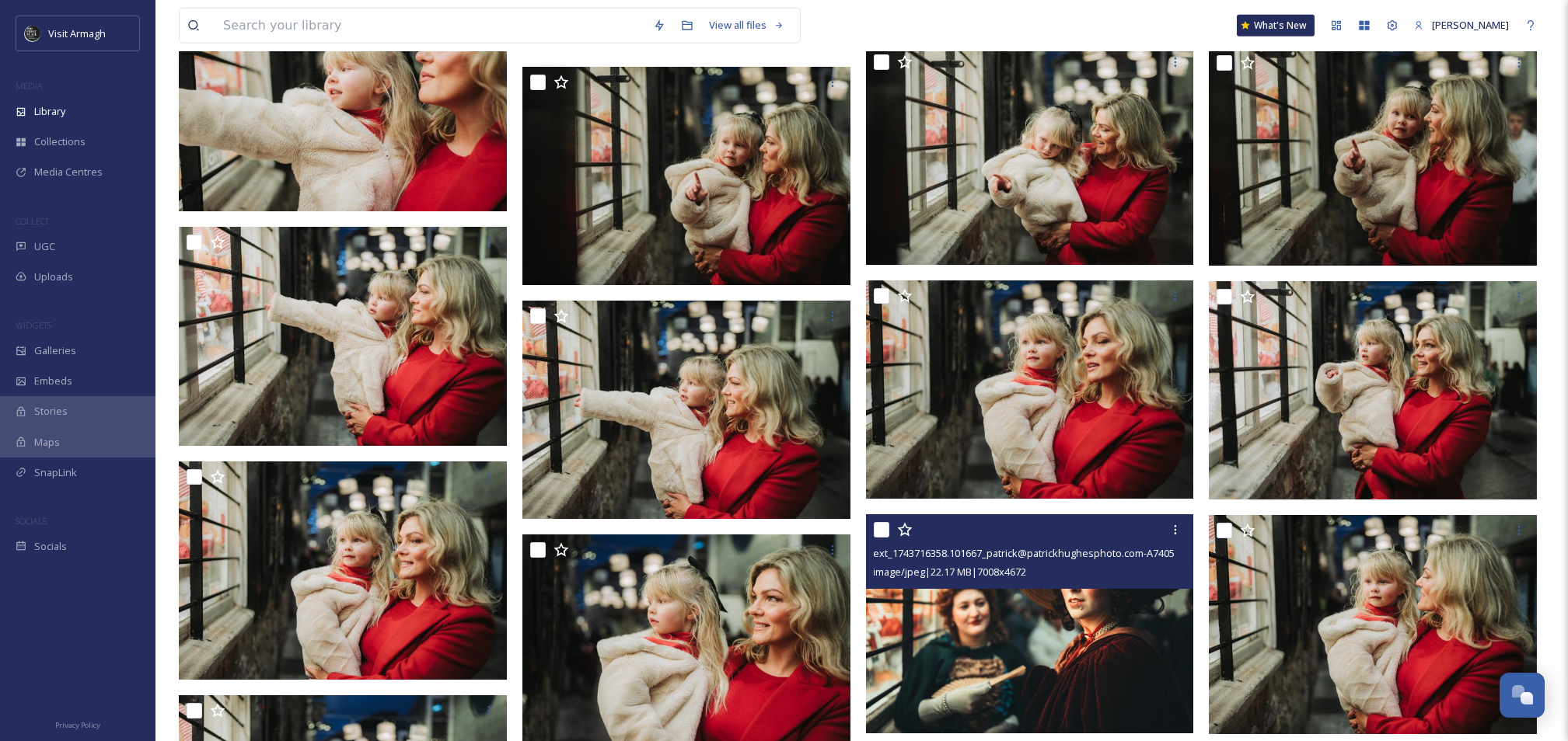
scroll to position [7665, 0]
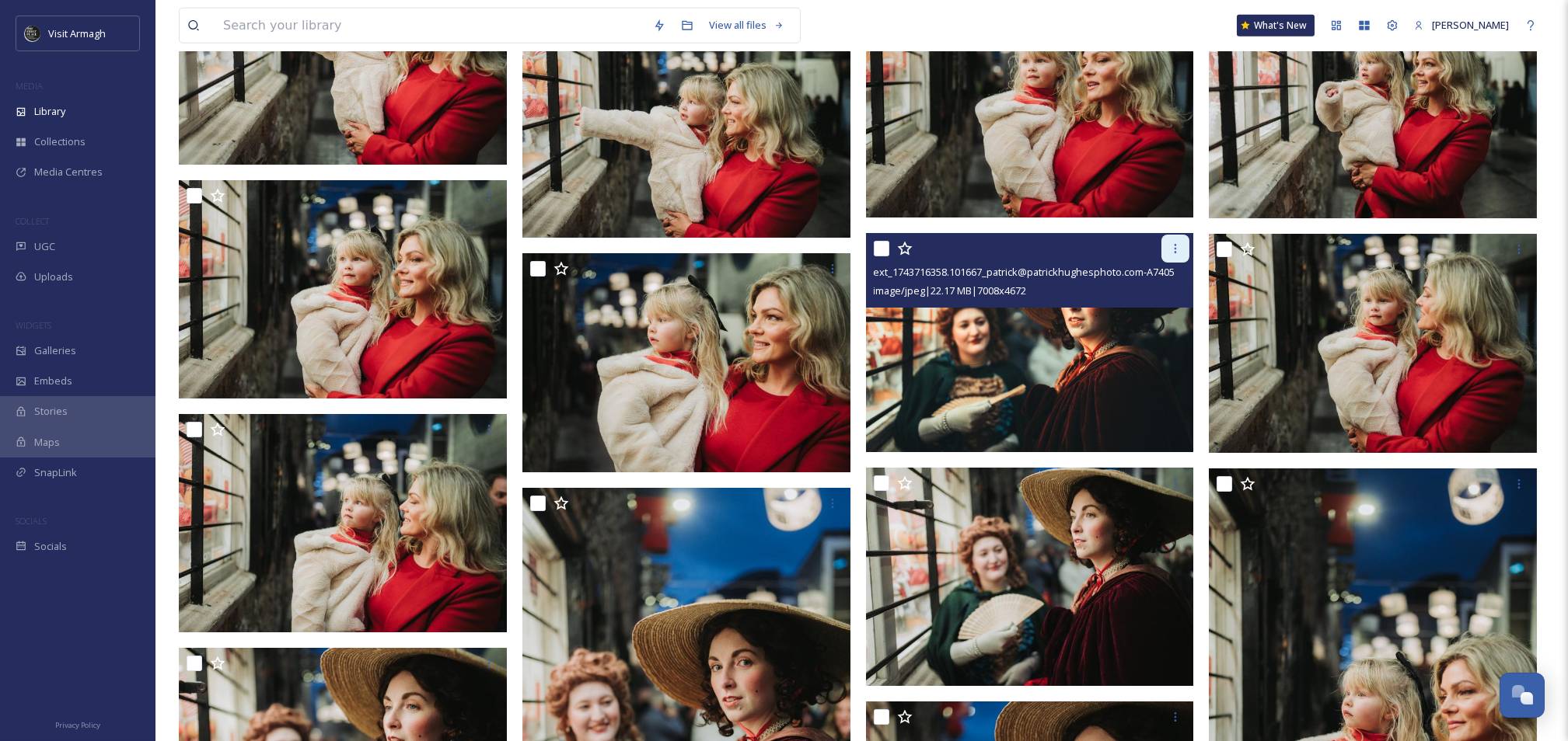
click at [1169, 242] on icon at bounding box center [1175, 248] width 12 height 12
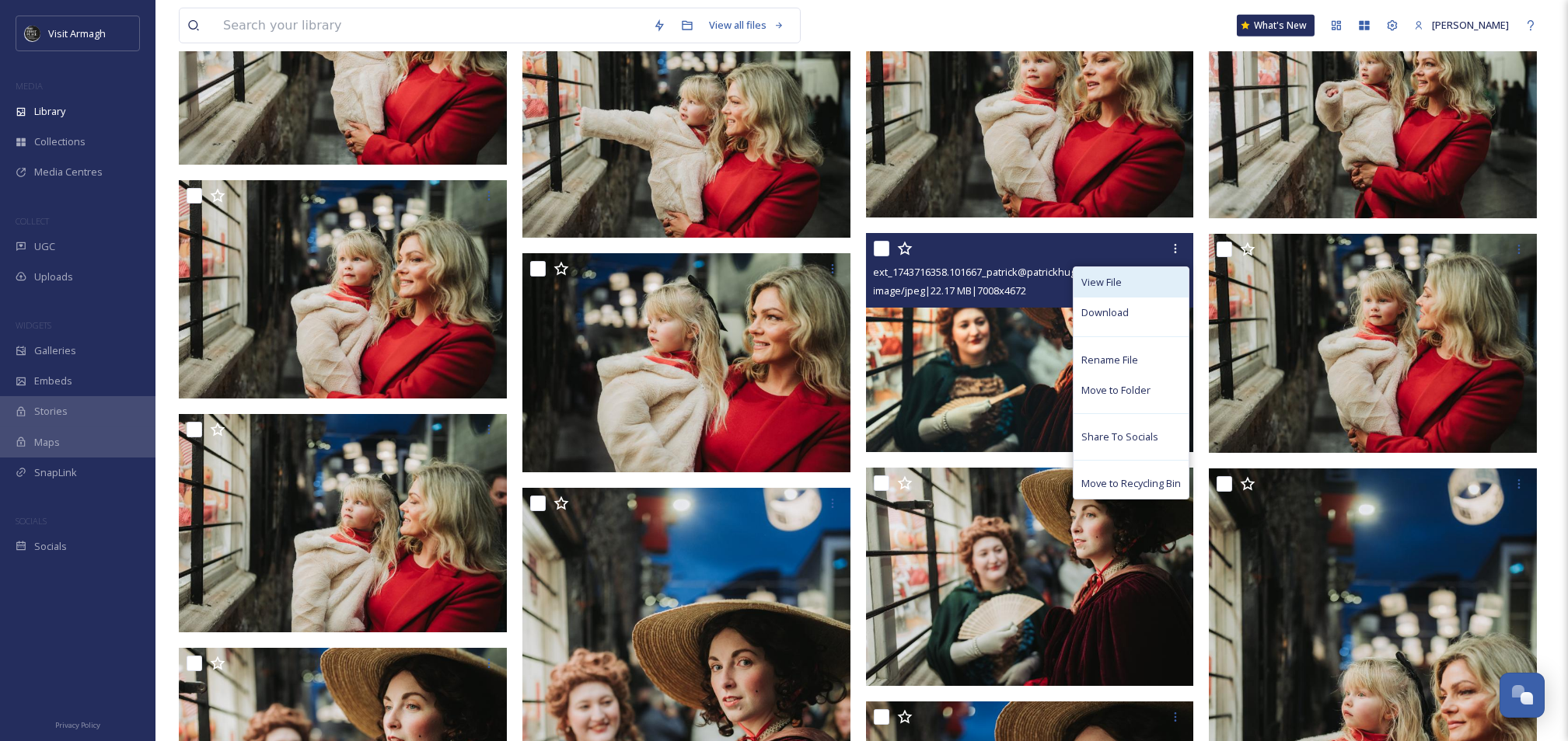
click at [1139, 276] on div "View File" at bounding box center [1130, 282] width 115 height 30
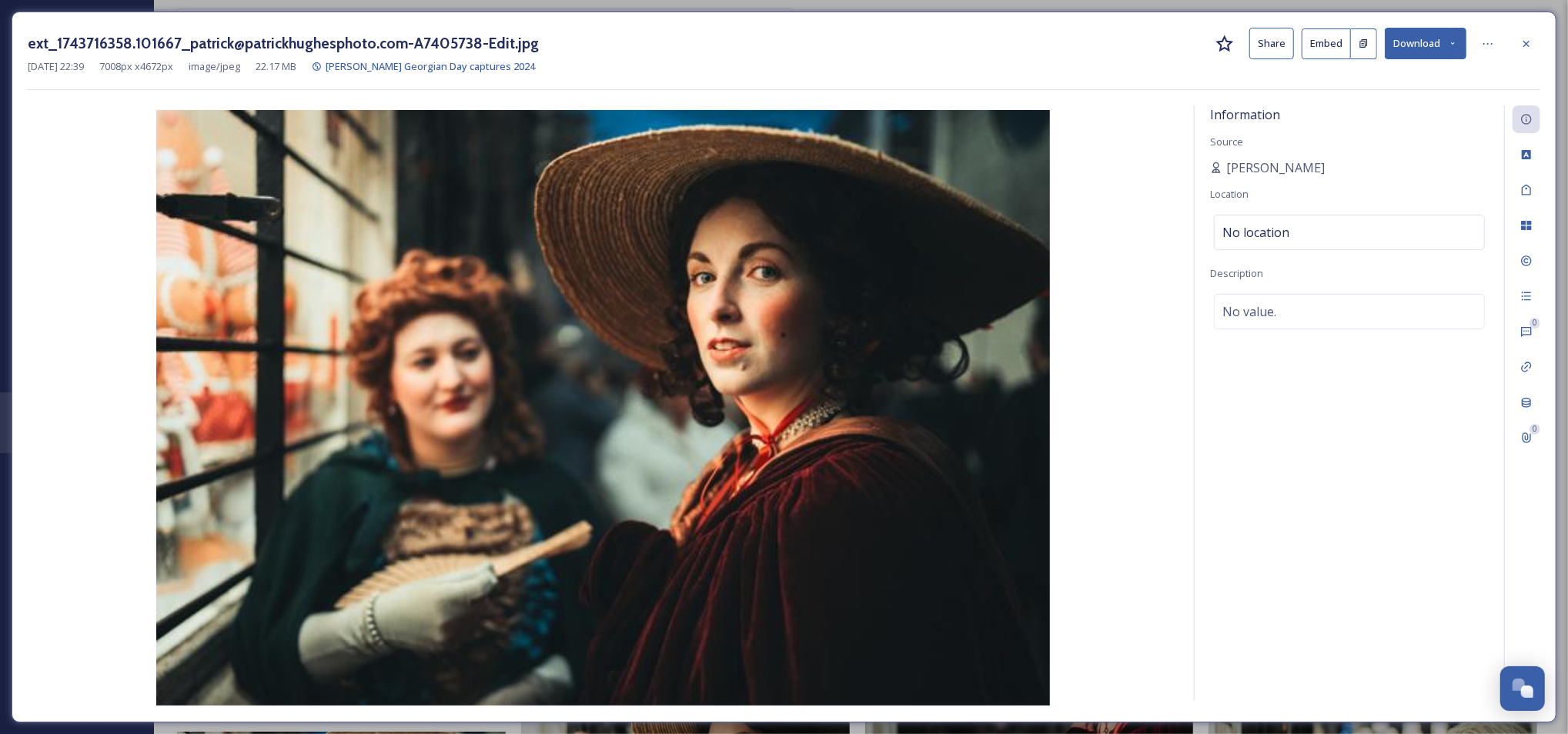
click at [1268, 38] on button "Share" at bounding box center [1271, 43] width 44 height 31
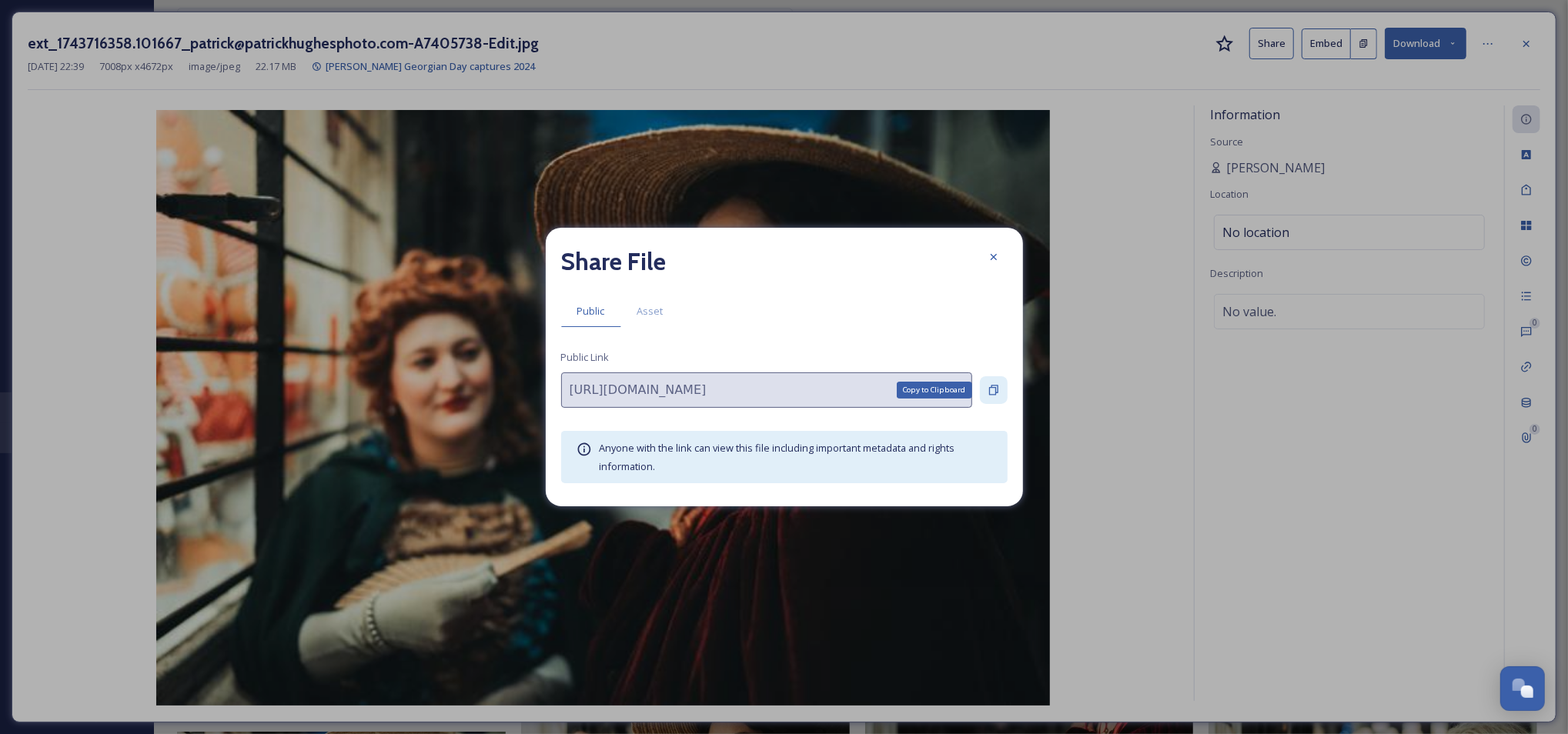
click at [989, 388] on icon at bounding box center [993, 391] width 9 height 10
click at [992, 248] on div at bounding box center [993, 257] width 27 height 27
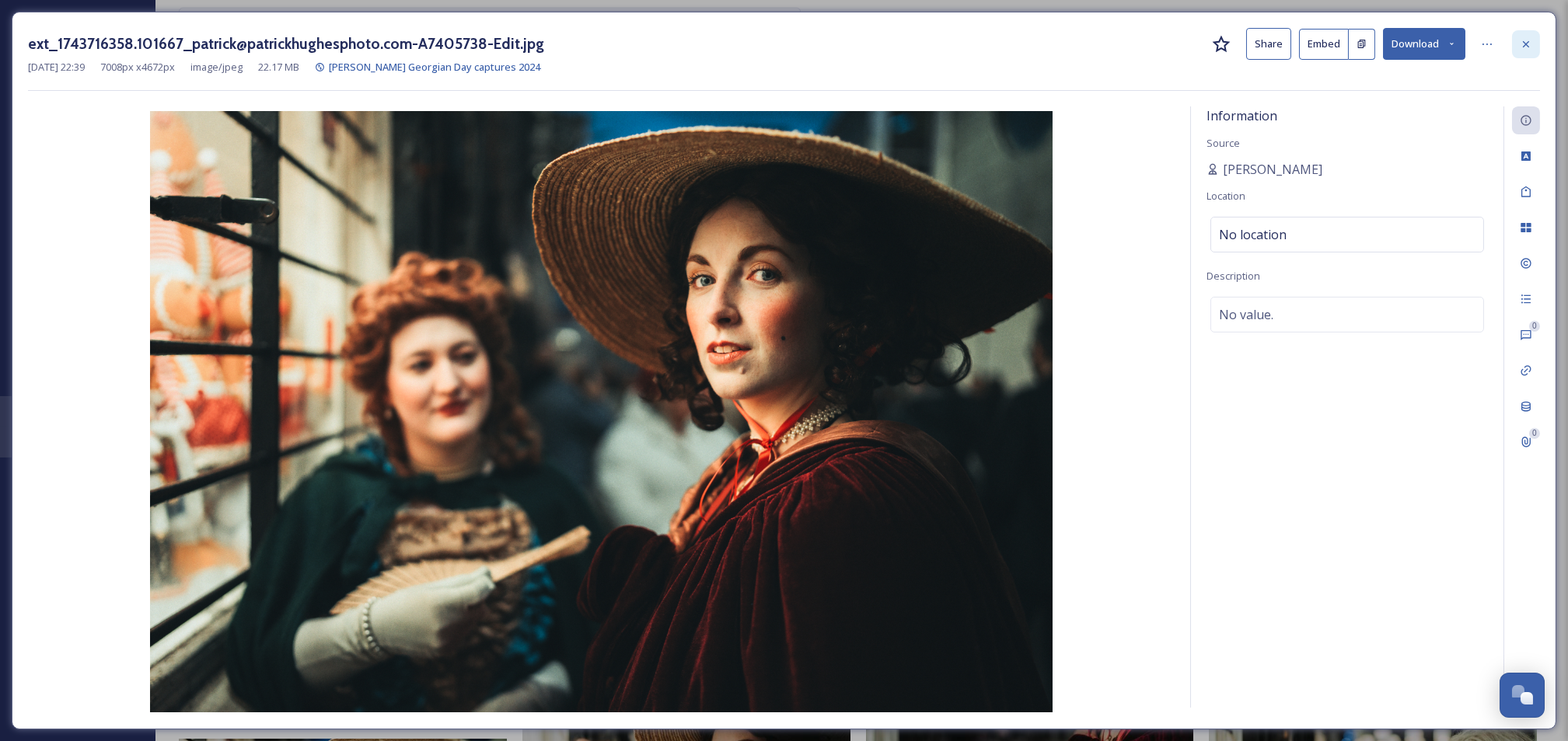
click at [1523, 50] on icon at bounding box center [1525, 44] width 12 height 12
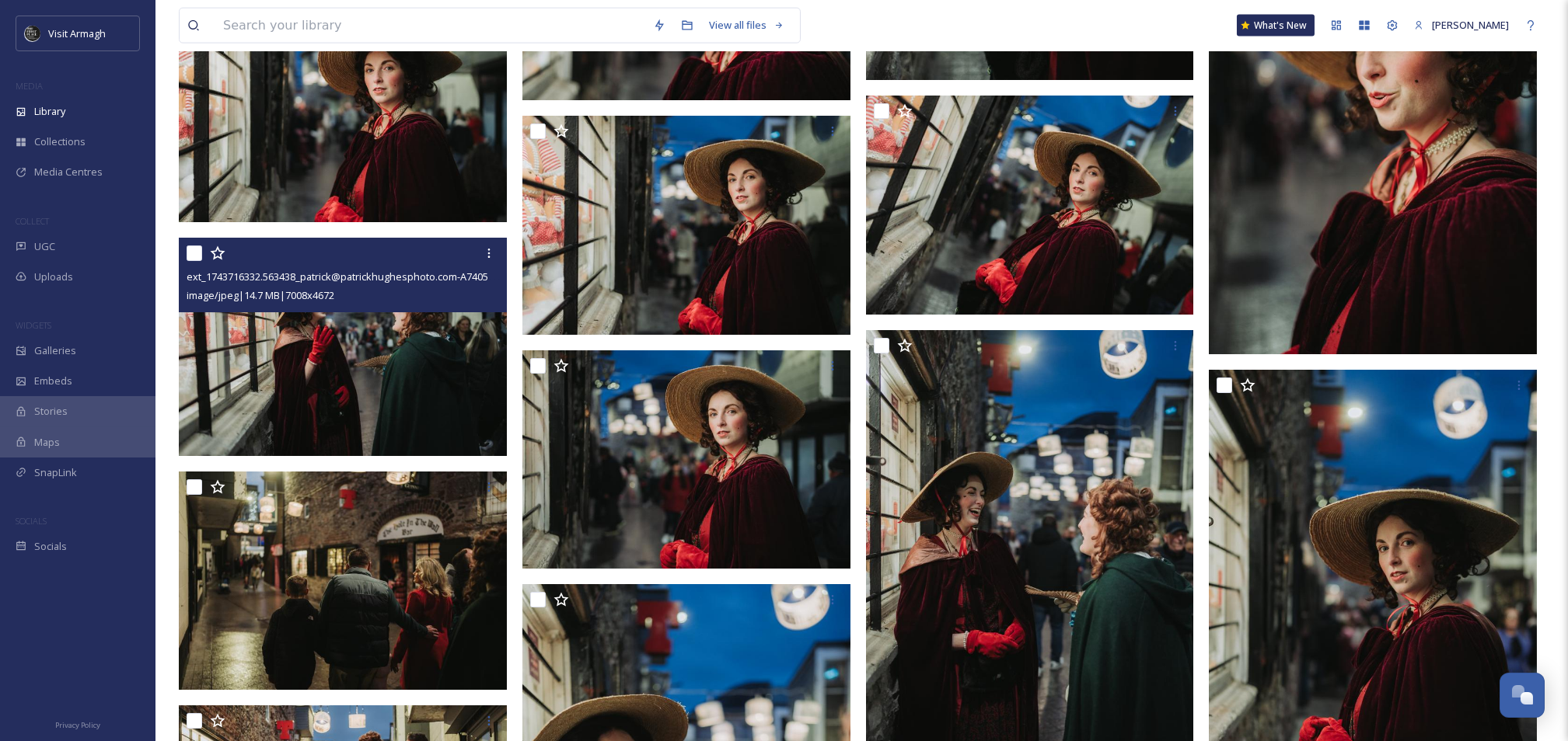
scroll to position [9323, 0]
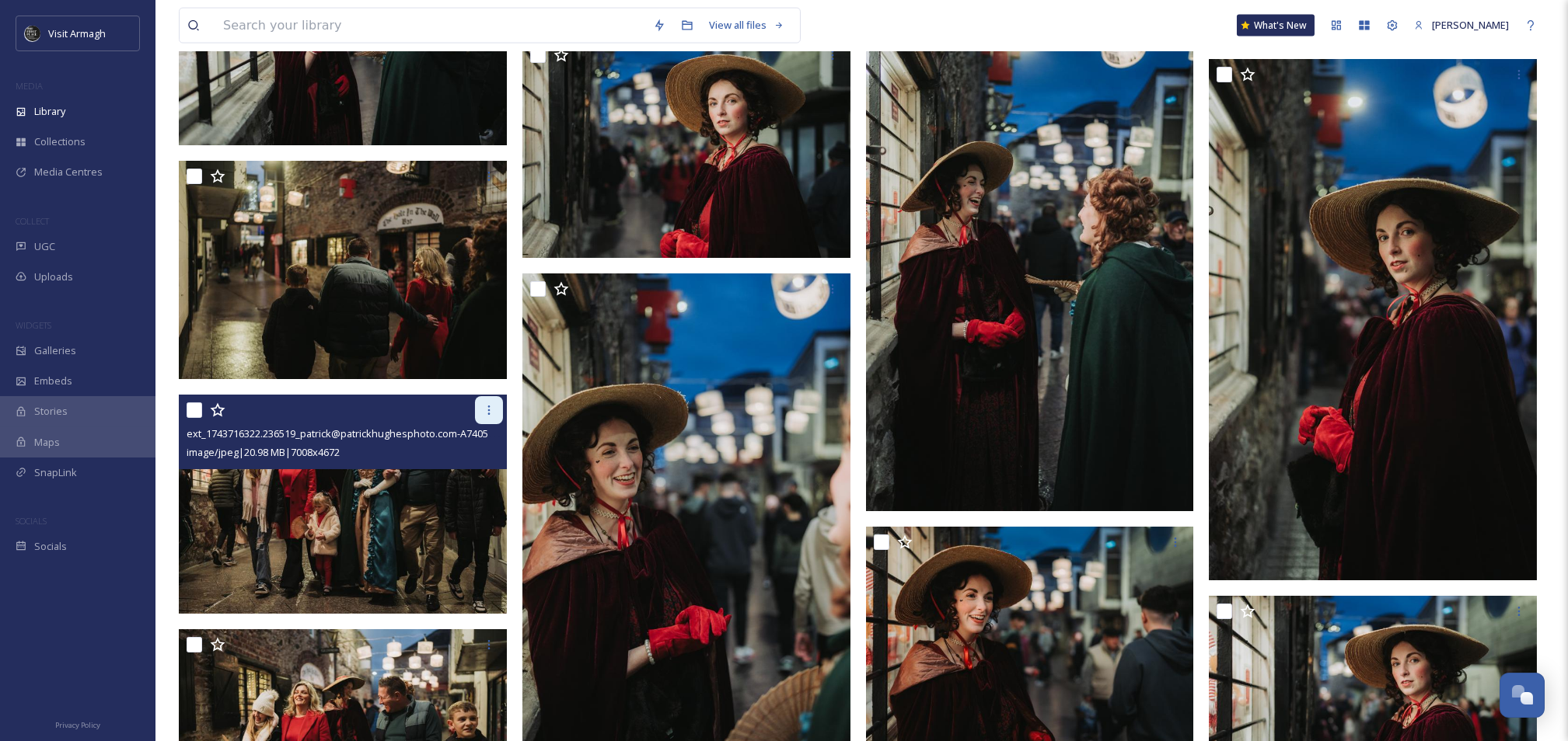
click at [487, 403] on div at bounding box center [489, 410] width 28 height 28
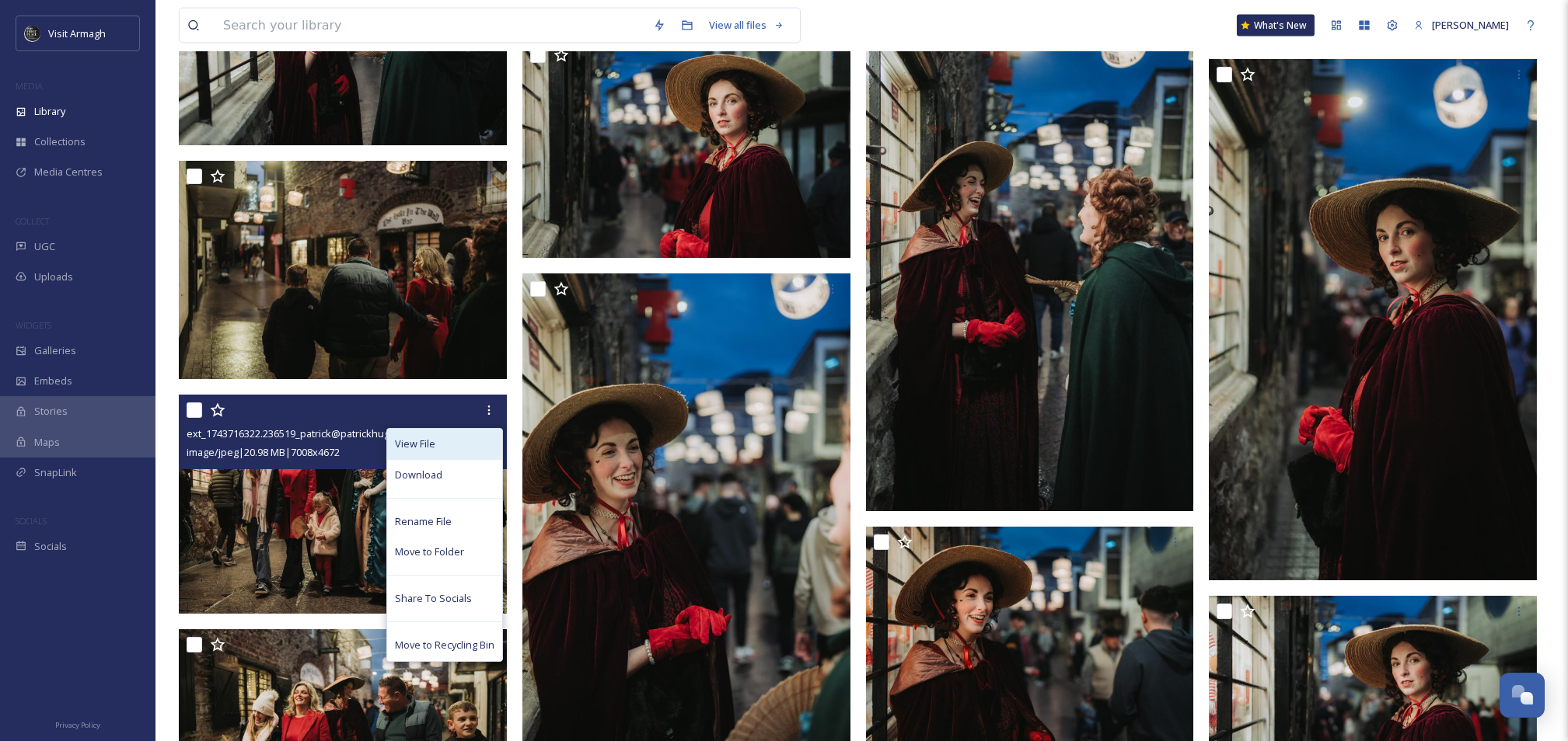
click at [457, 447] on div "View File" at bounding box center [444, 443] width 115 height 30
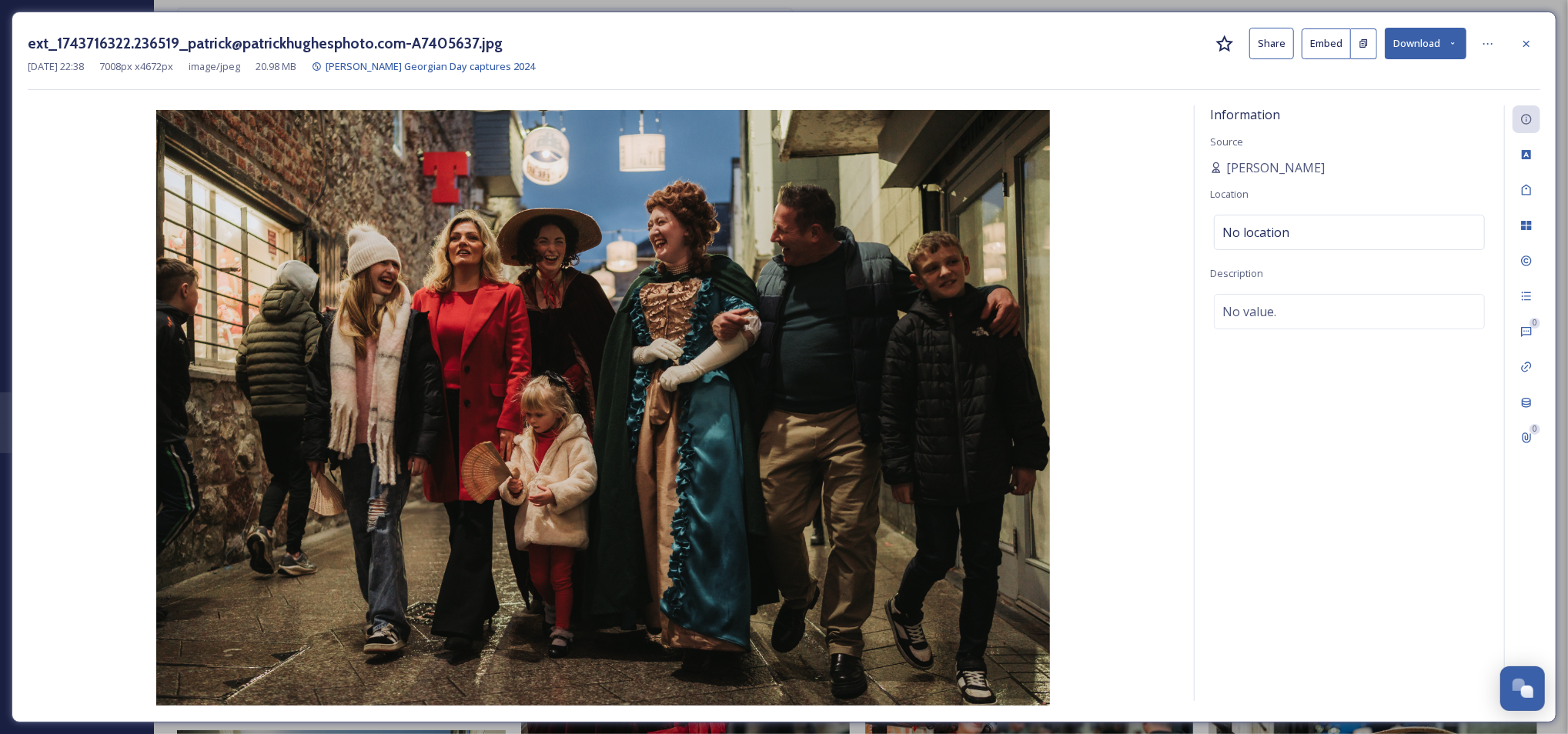
click at [1275, 48] on button "Share" at bounding box center [1271, 43] width 44 height 31
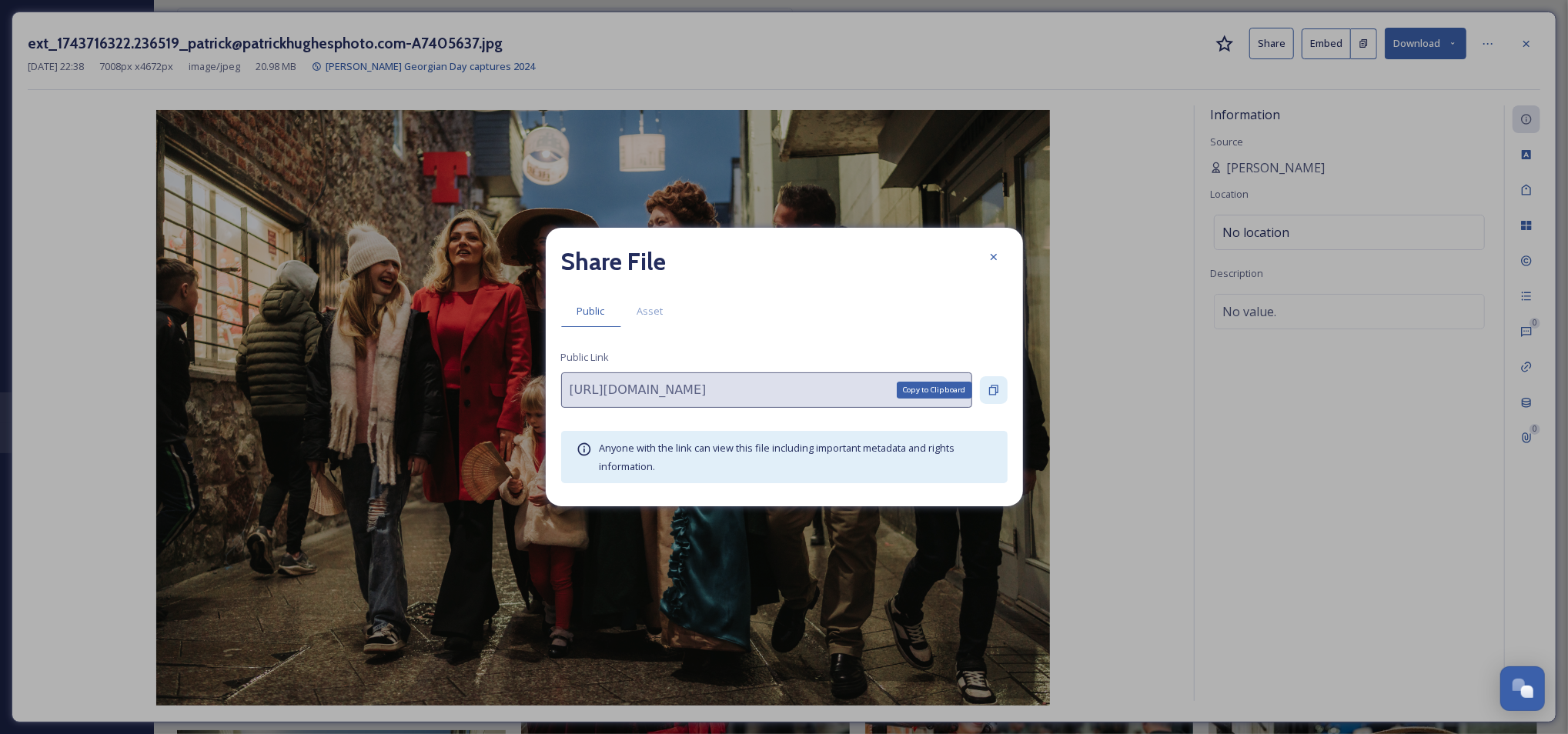
click at [991, 386] on icon at bounding box center [993, 391] width 9 height 10
click at [992, 253] on icon at bounding box center [993, 256] width 12 height 12
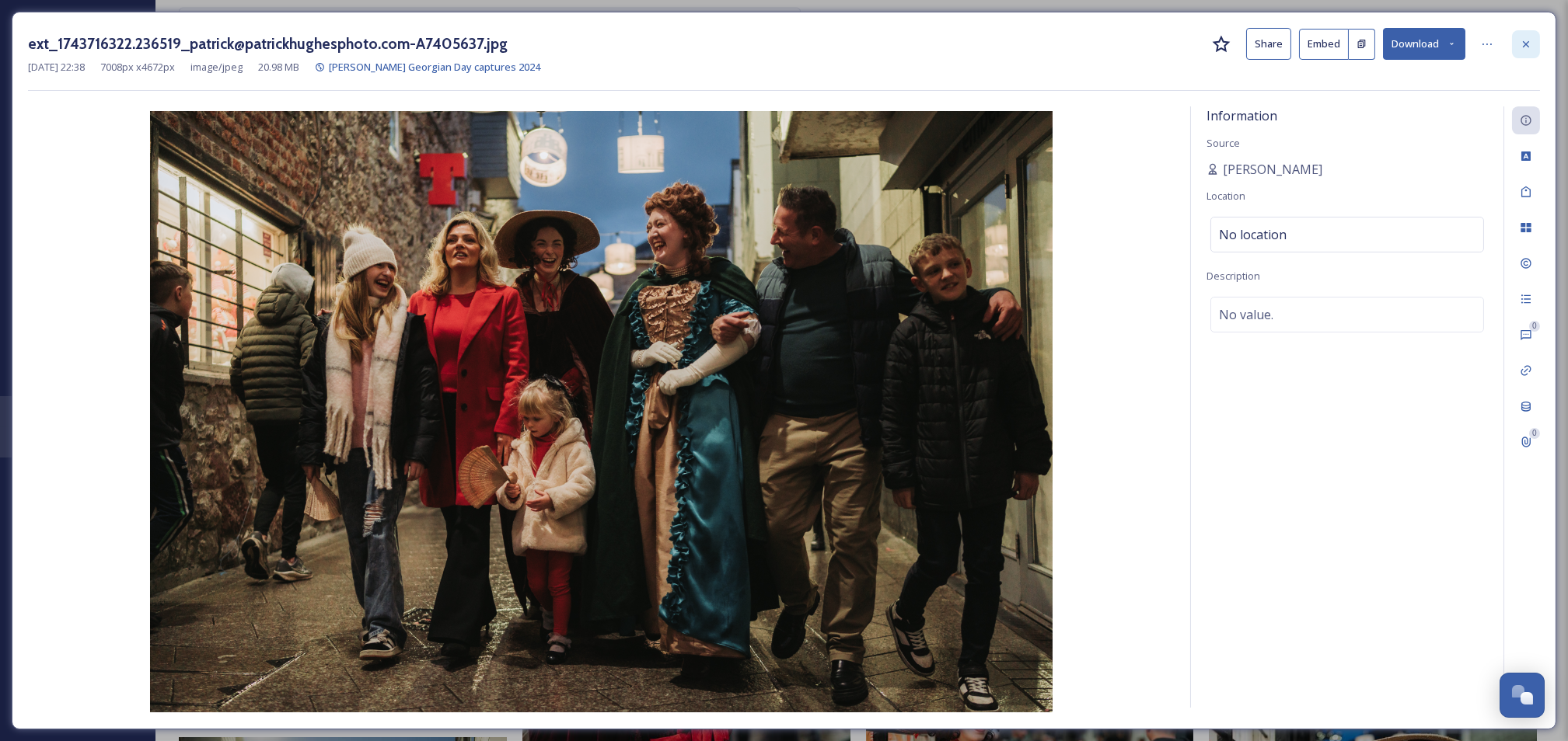
click at [1532, 55] on div at bounding box center [1526, 44] width 28 height 28
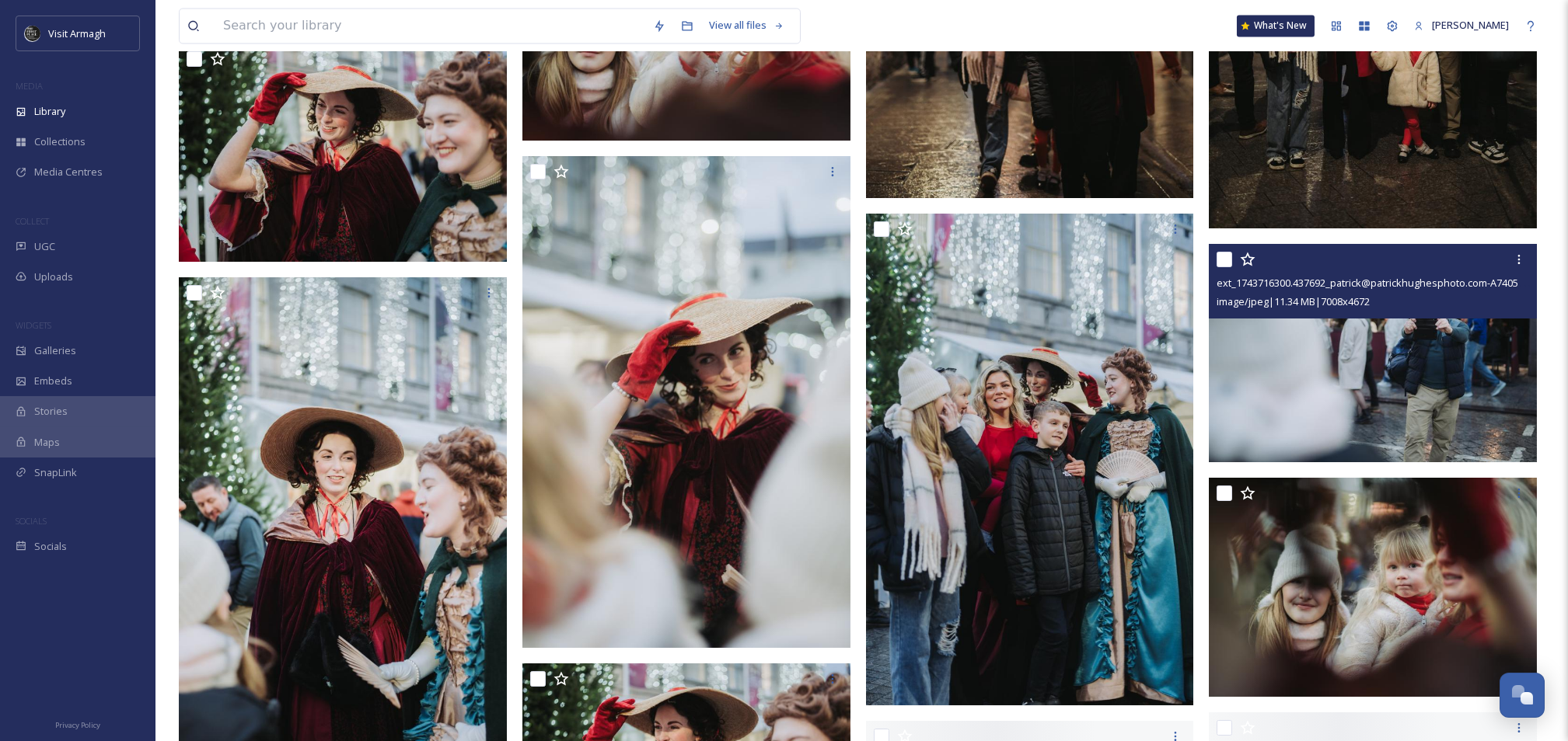
scroll to position [12223, 0]
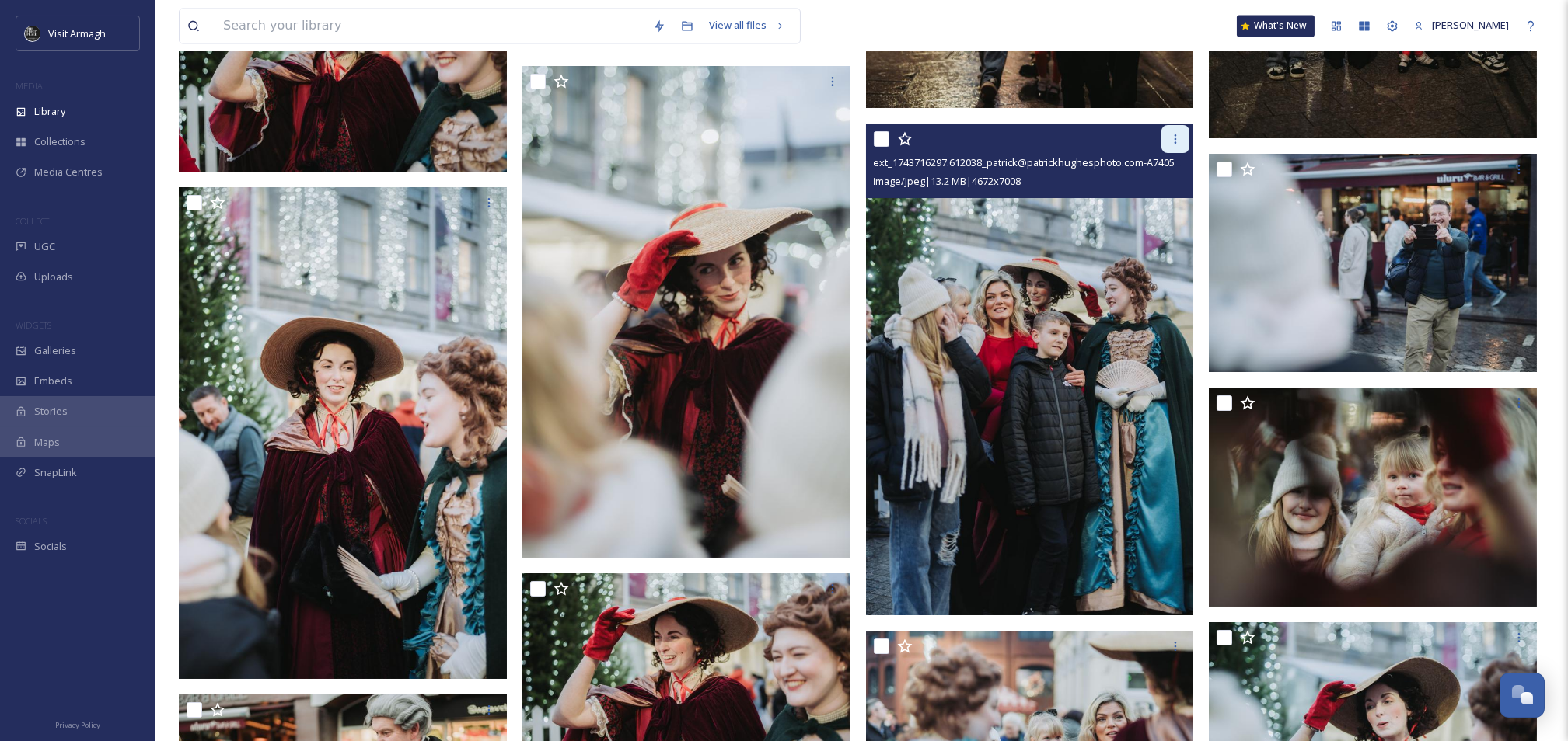
click at [1169, 142] on icon at bounding box center [1175, 138] width 12 height 12
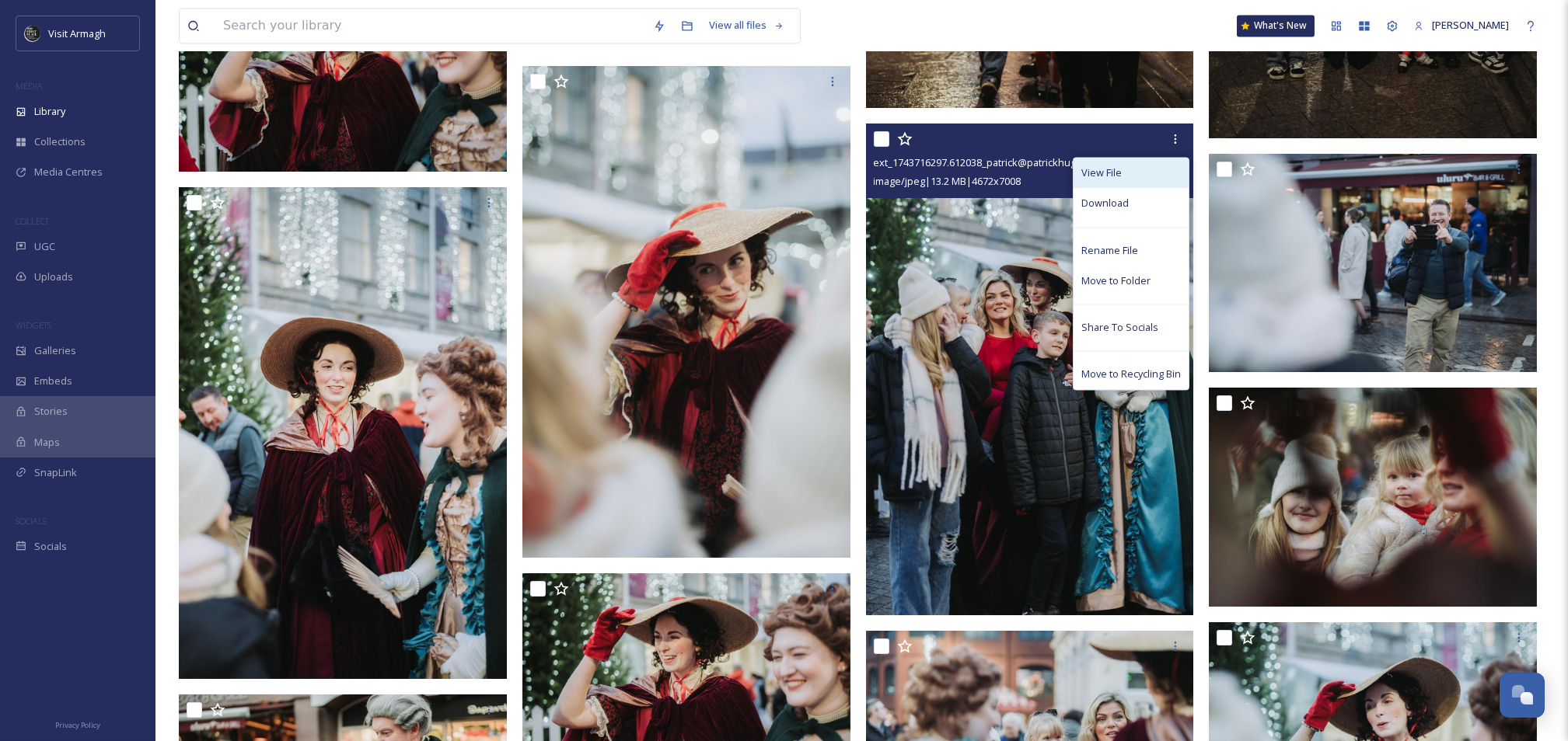
click at [1109, 172] on span "View File" at bounding box center [1102, 172] width 41 height 15
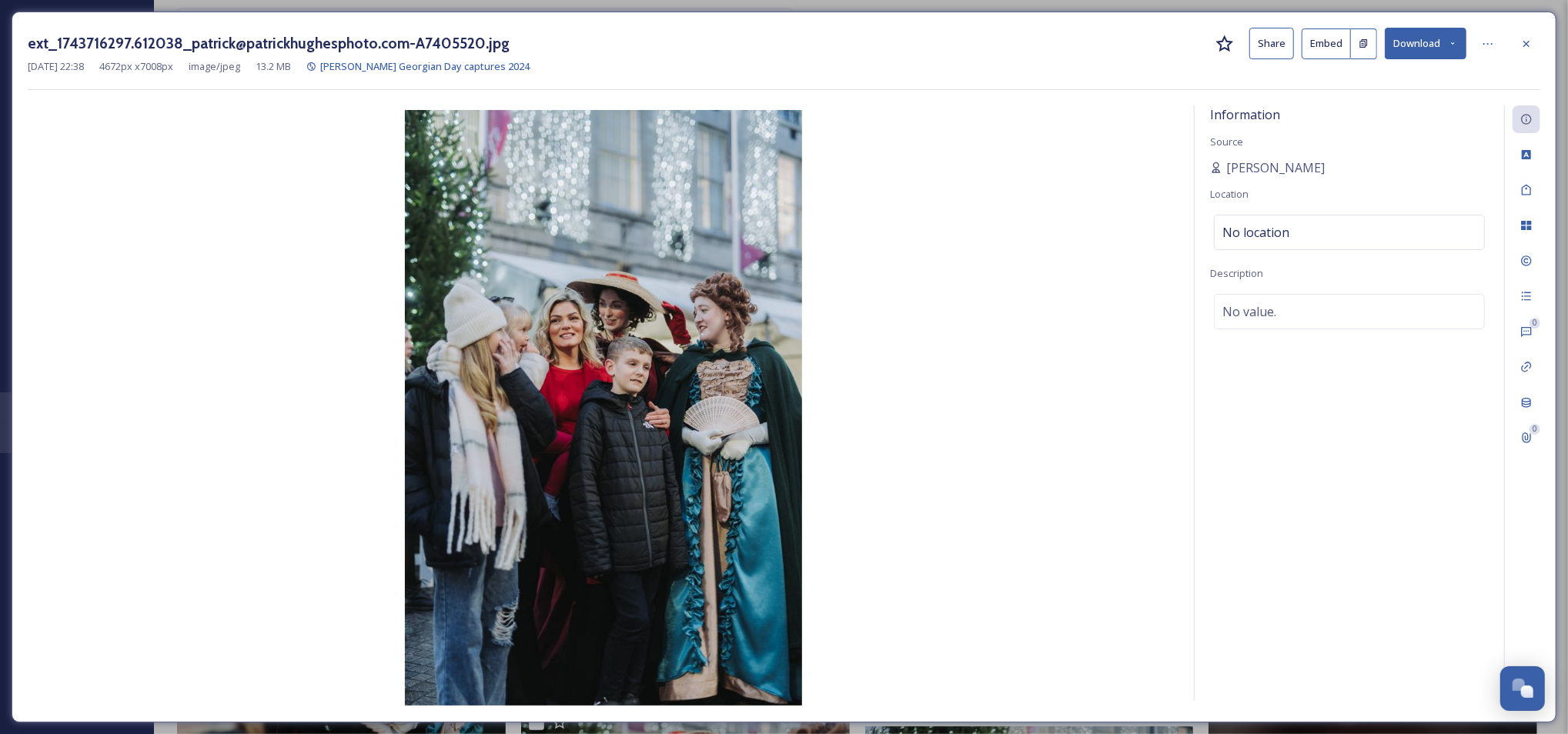
click at [1278, 50] on button "Share" at bounding box center [1271, 43] width 44 height 31
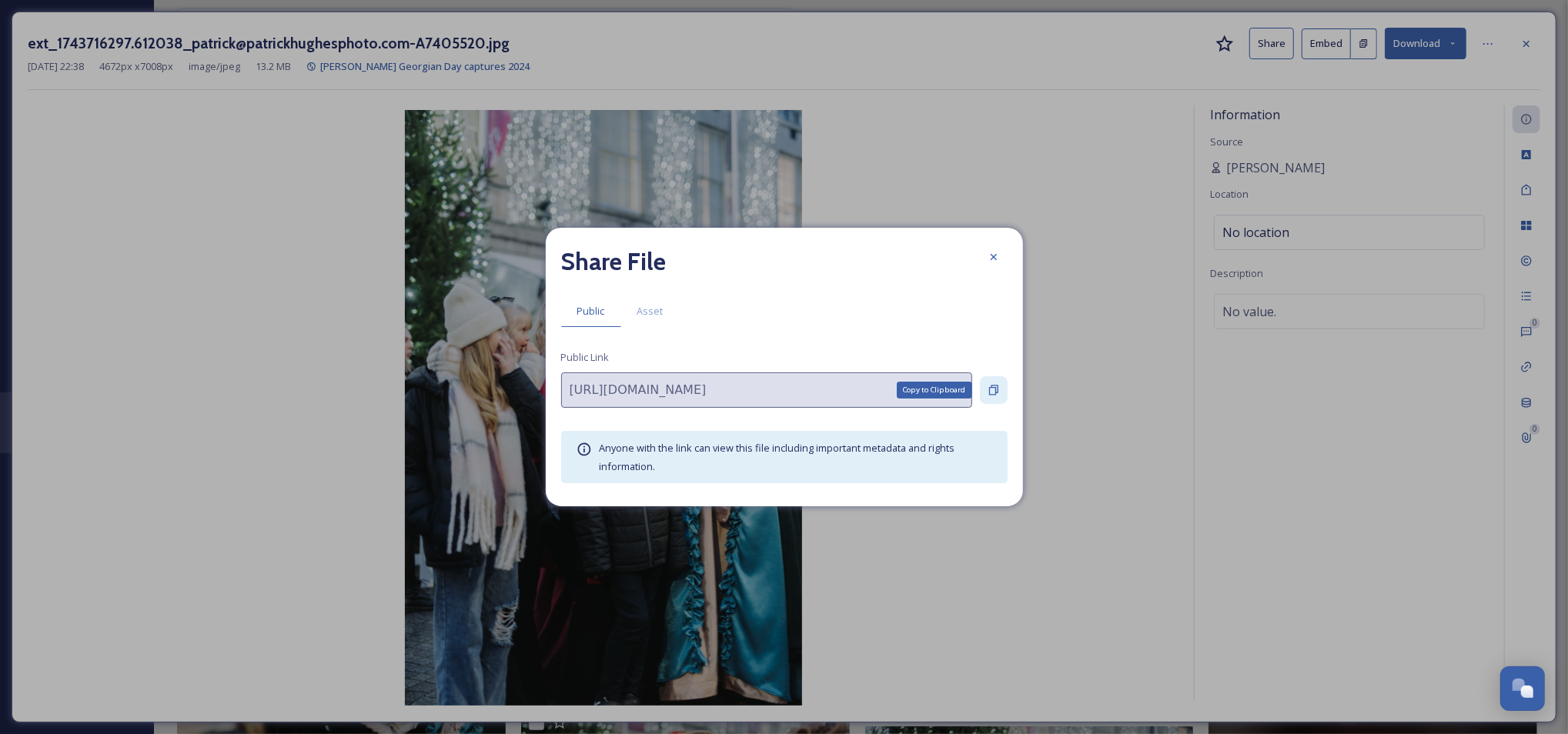
click at [992, 386] on icon at bounding box center [993, 390] width 12 height 12
click at [992, 259] on icon at bounding box center [993, 256] width 12 height 12
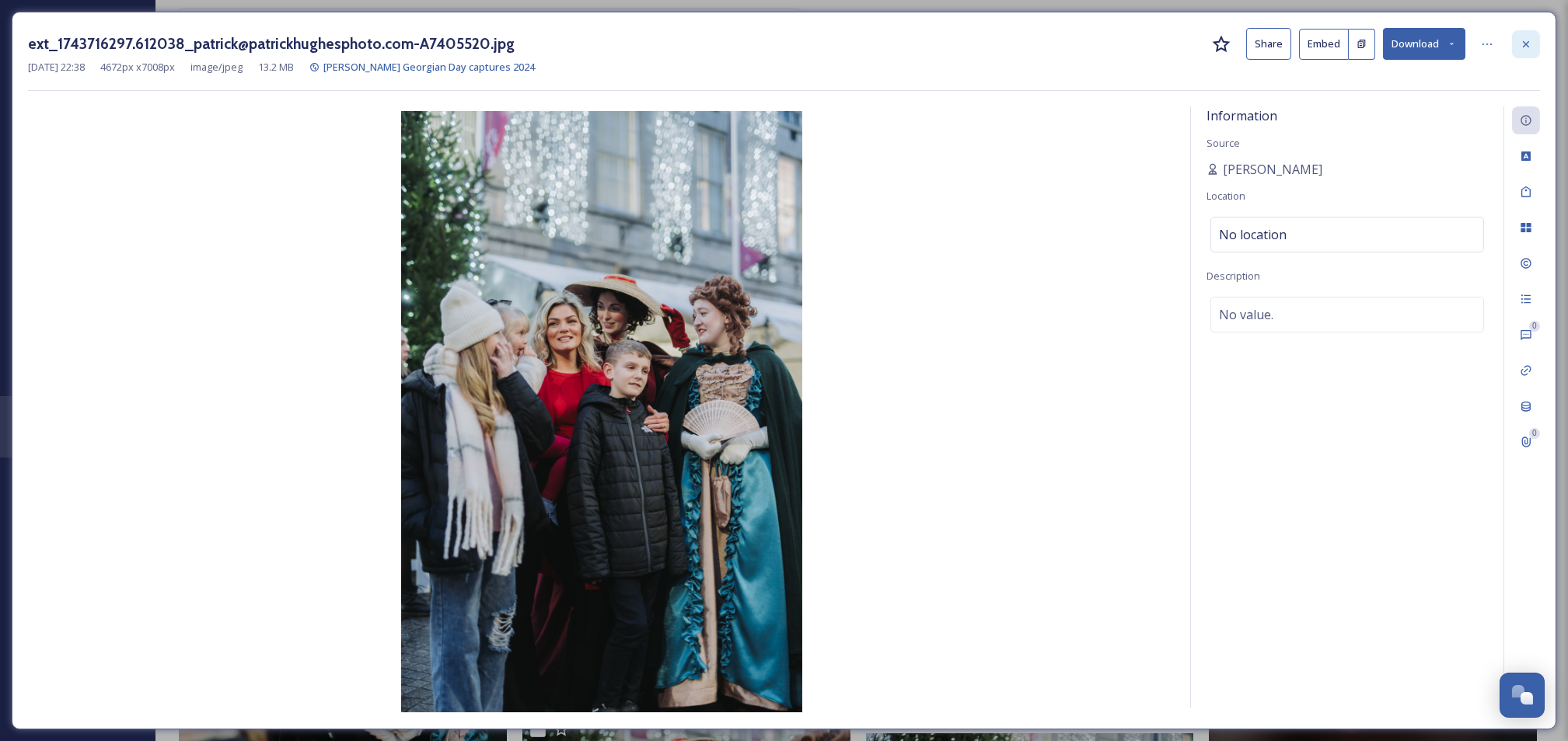
click at [1528, 38] on icon at bounding box center [1525, 44] width 12 height 12
